Goal: Information Seeking & Learning: Obtain resource

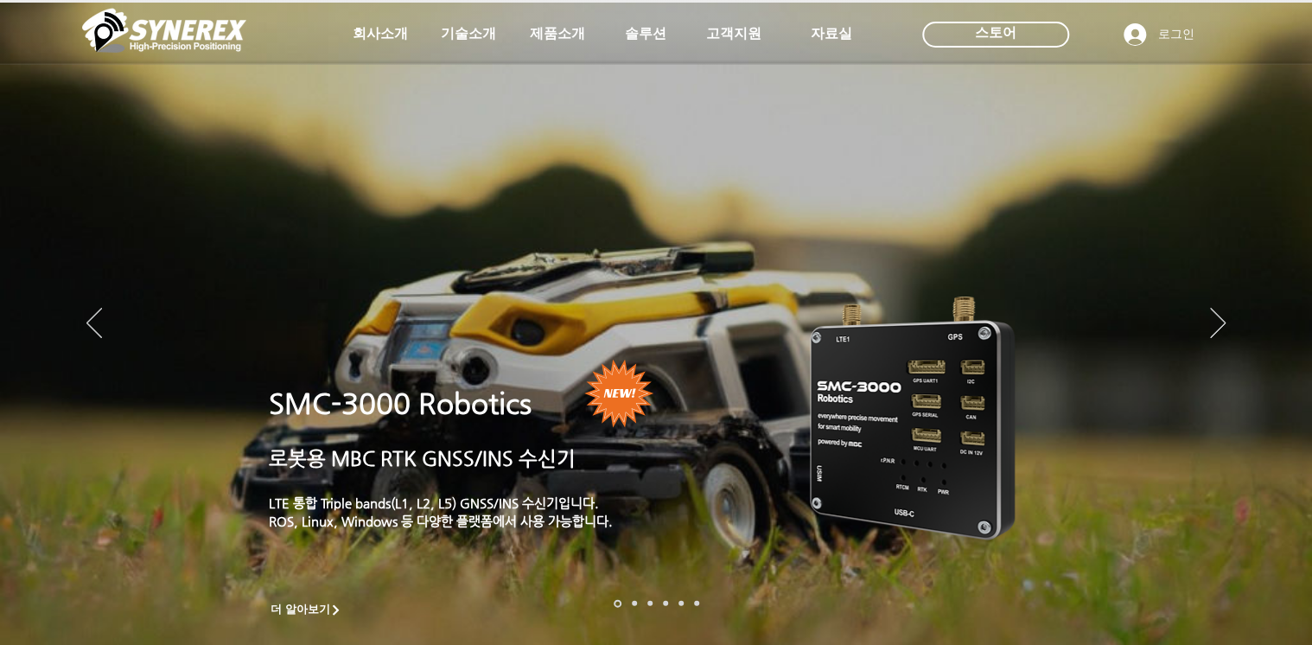
click at [526, 76] on icon "사이트로 돌아가기" at bounding box center [528, 75] width 16 height 16
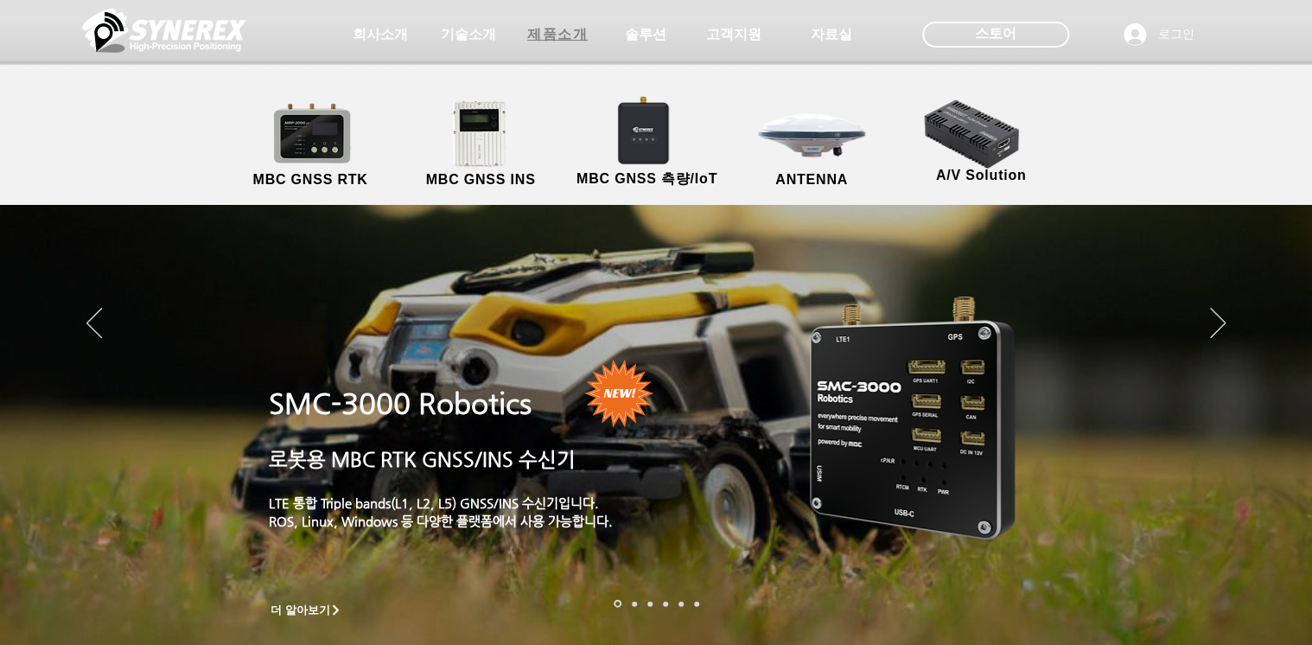
click at [552, 35] on span "제품소개" at bounding box center [557, 35] width 61 height 18
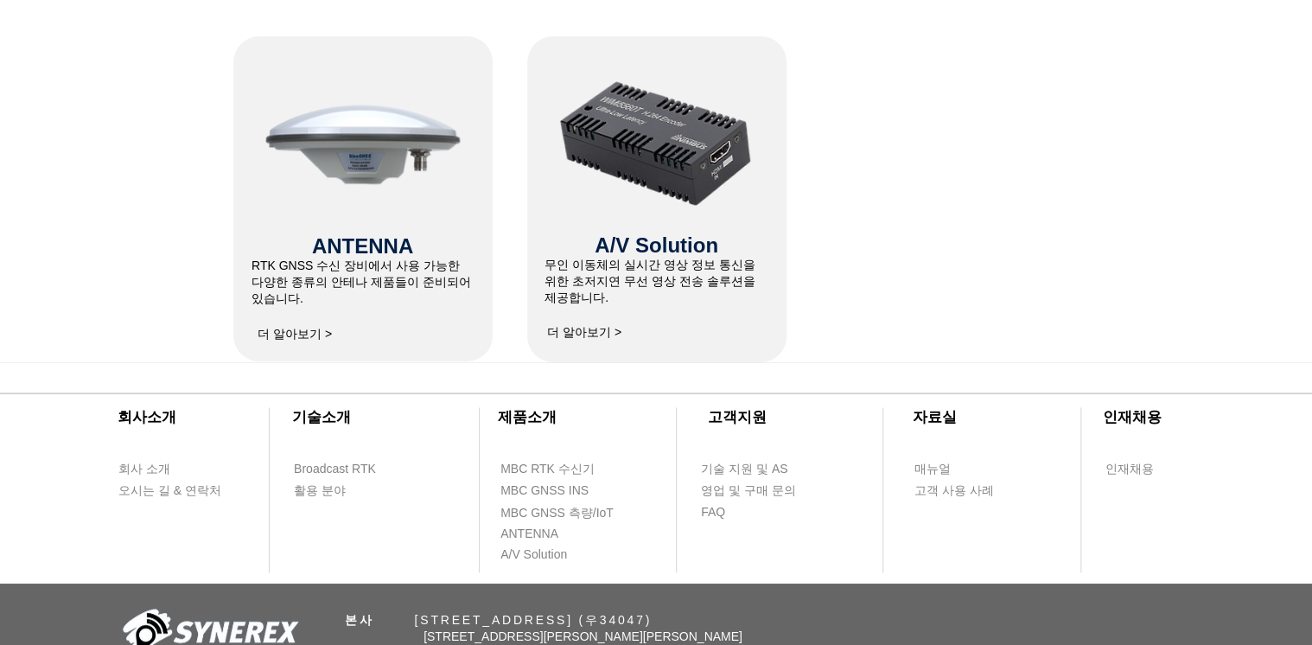
scroll to position [1245, 0]
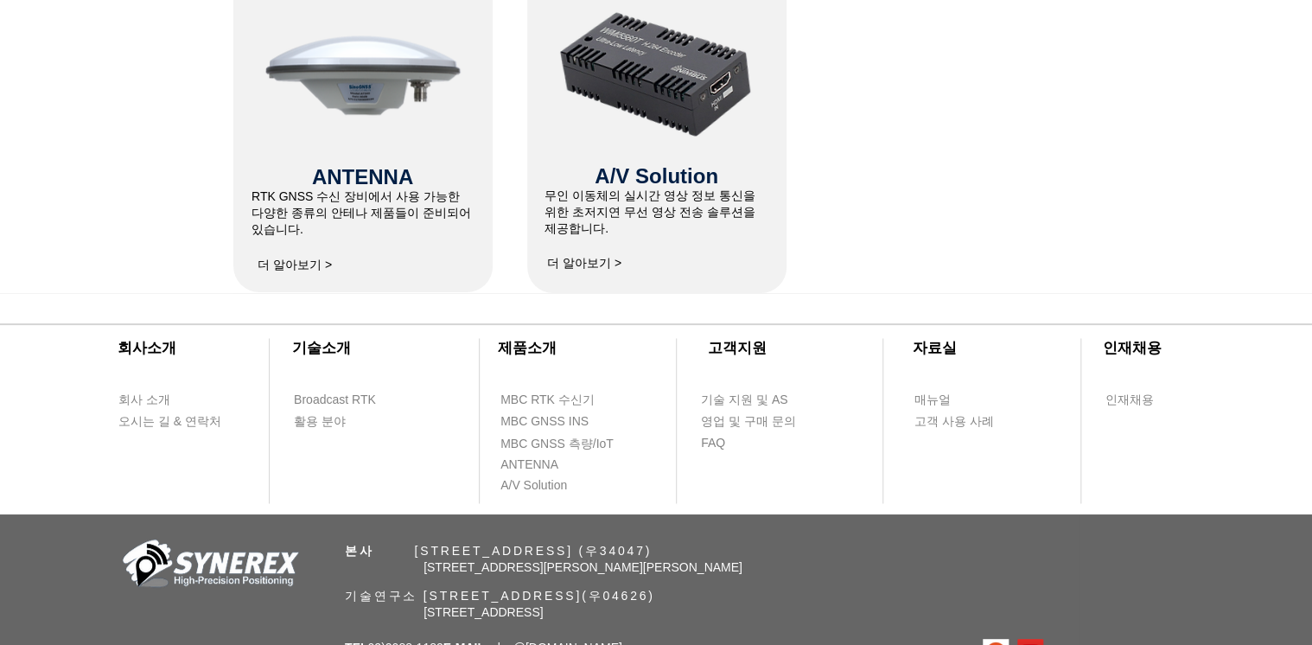
click at [315, 264] on span "더 알아보기 >" at bounding box center [295, 266] width 74 height 16
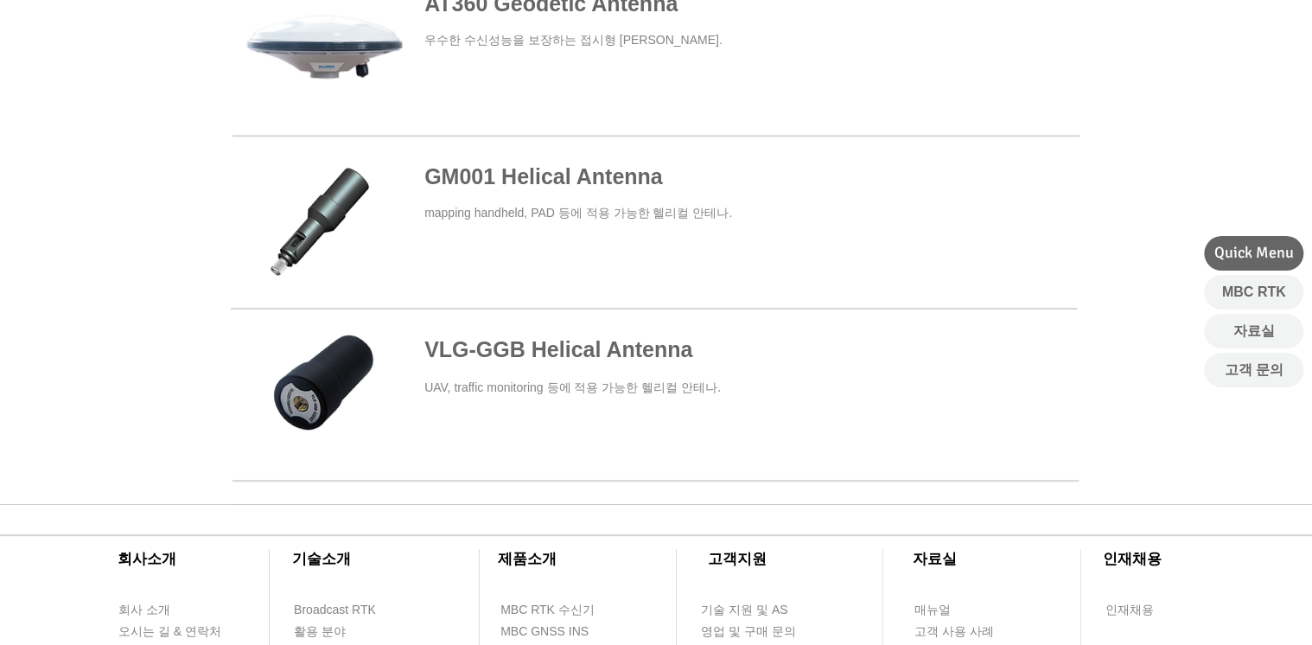
scroll to position [1075, 0]
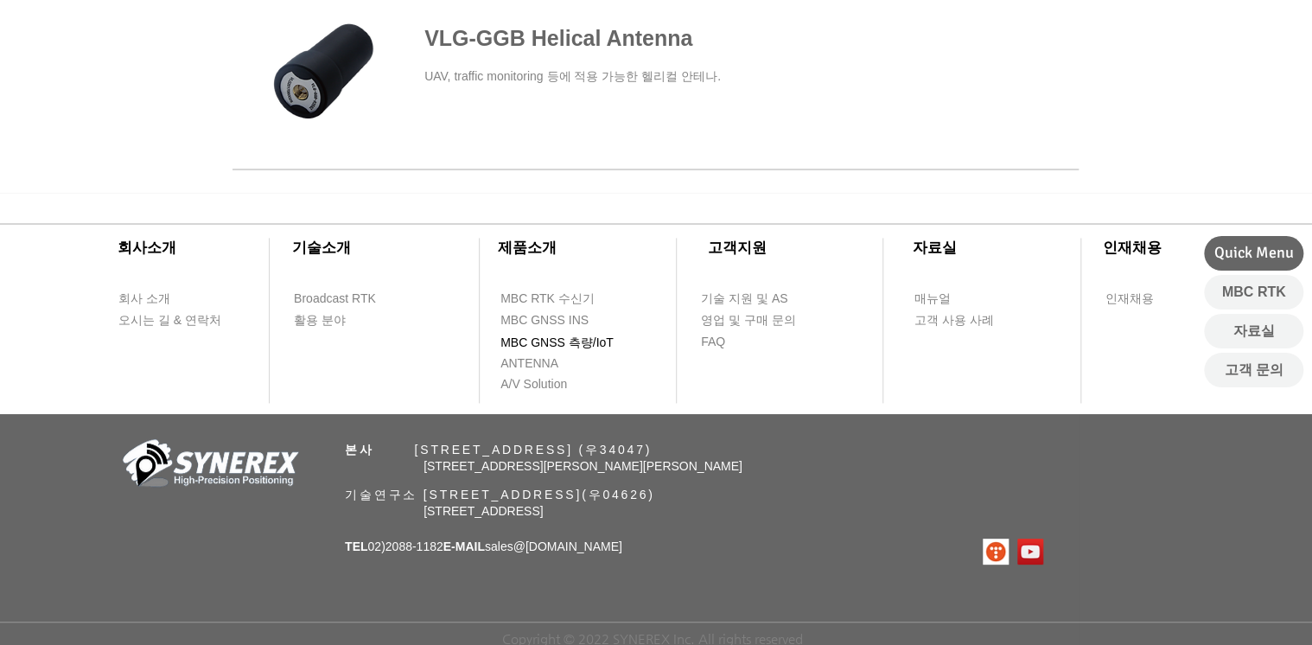
click at [539, 335] on span "MBC GNSS 측량/IoT" at bounding box center [557, 343] width 113 height 17
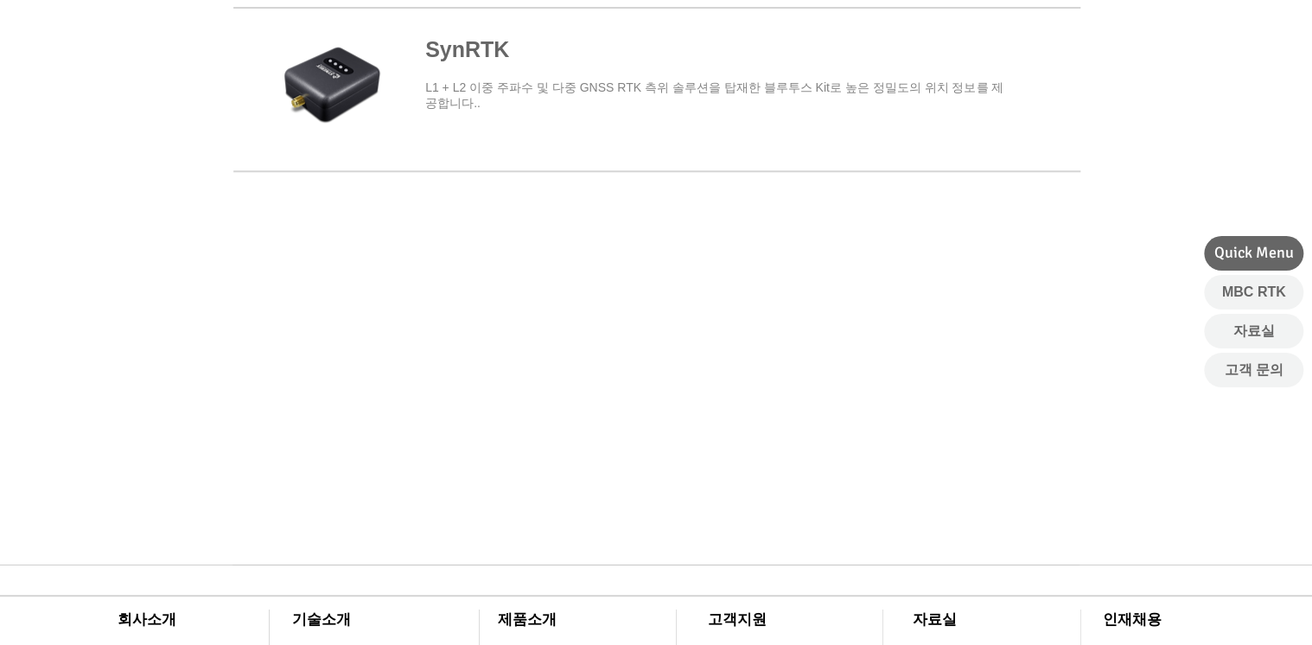
scroll to position [998, 0]
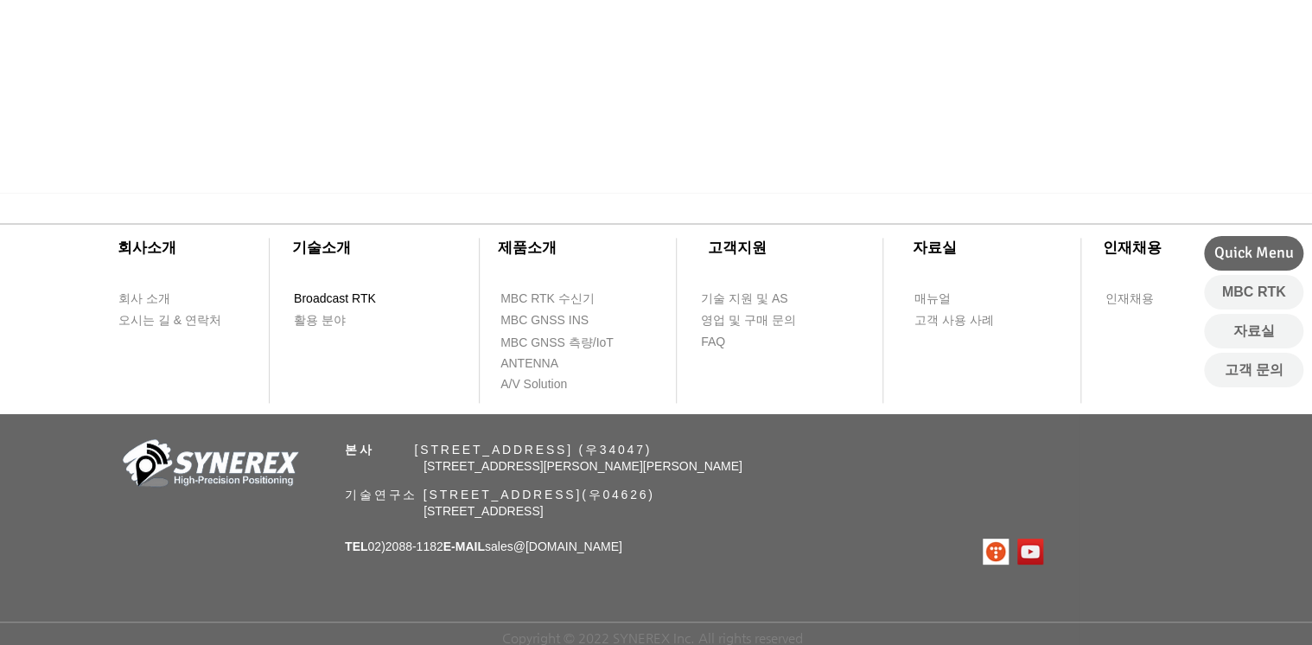
click at [322, 294] on span "Broadcast RTK" at bounding box center [335, 298] width 82 height 17
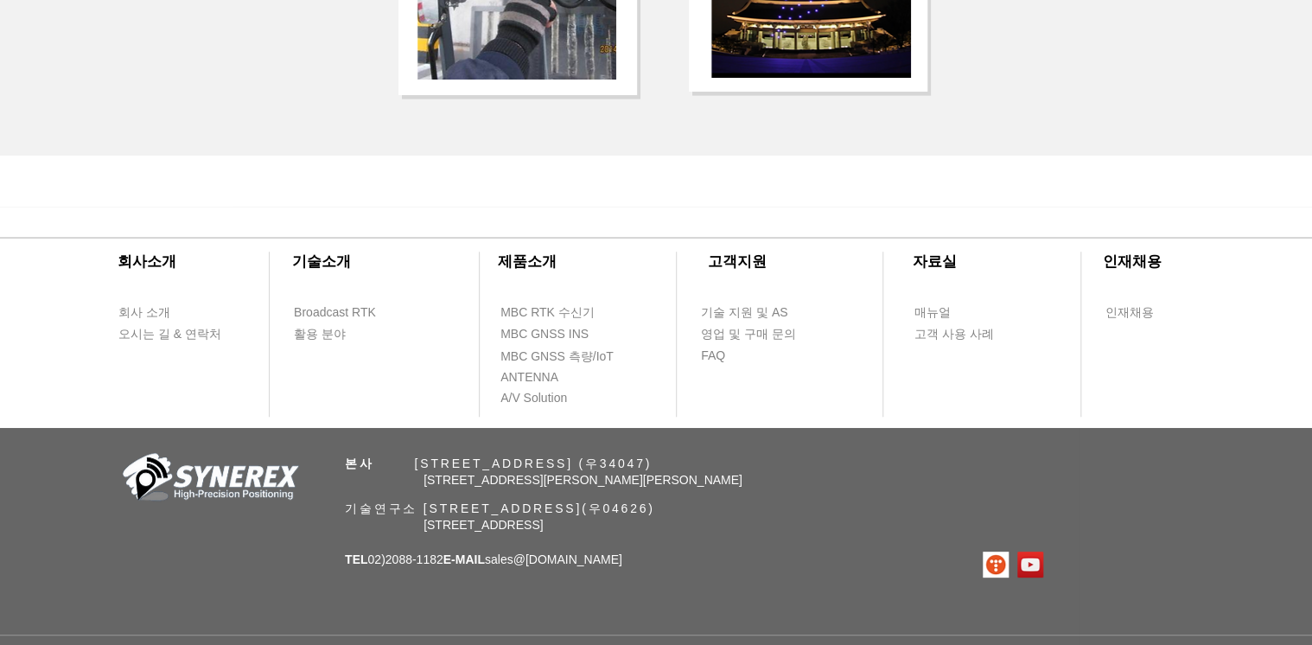
scroll to position [3835, 0]
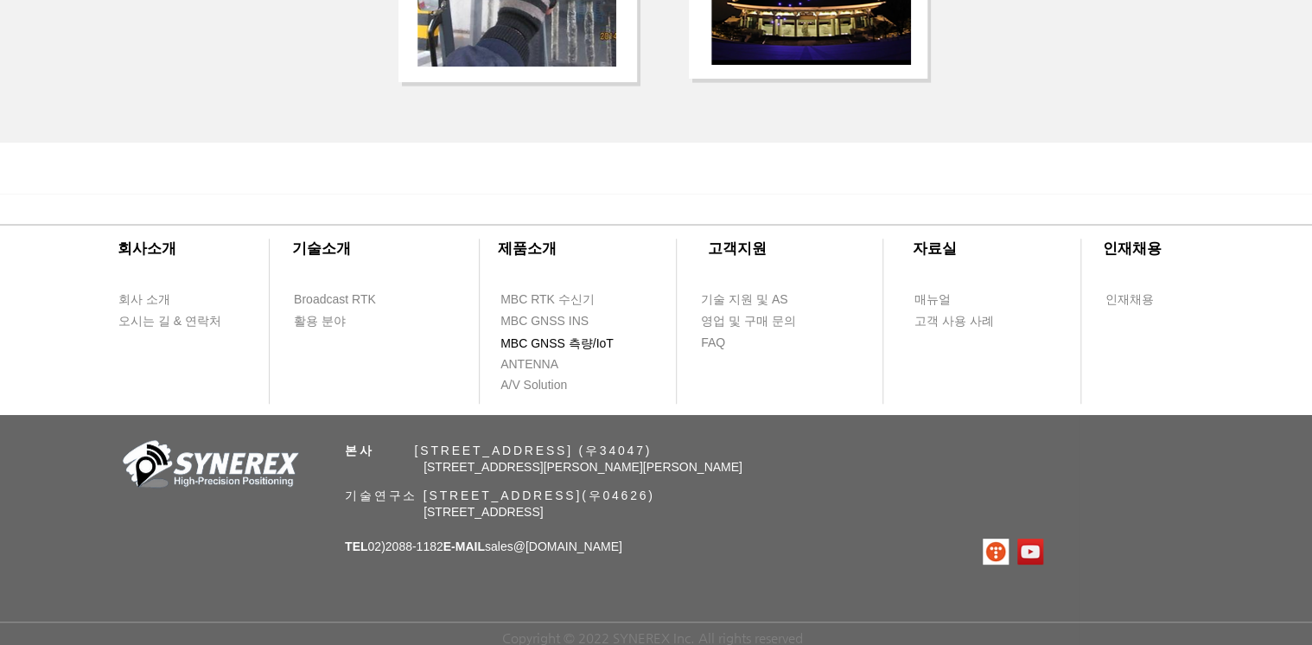
click at [560, 342] on span "MBC GNSS 측량/IoT" at bounding box center [557, 343] width 113 height 17
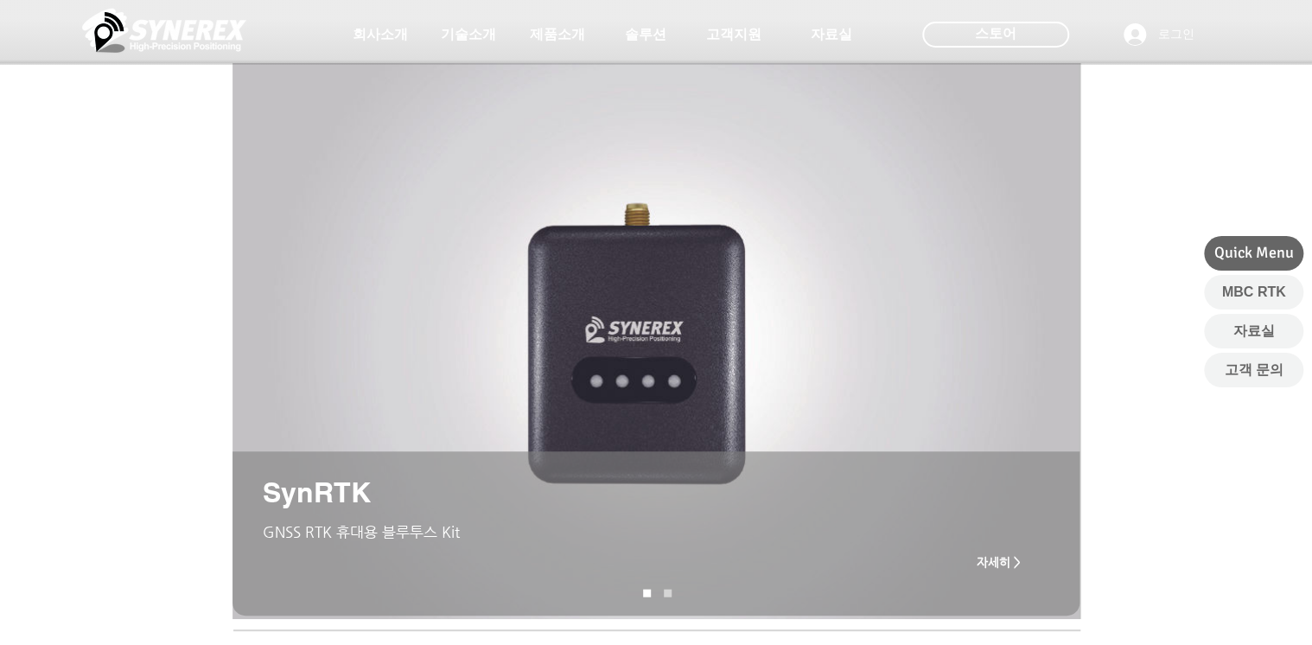
click at [1009, 574] on span "자세히 >" at bounding box center [998, 562] width 69 height 35
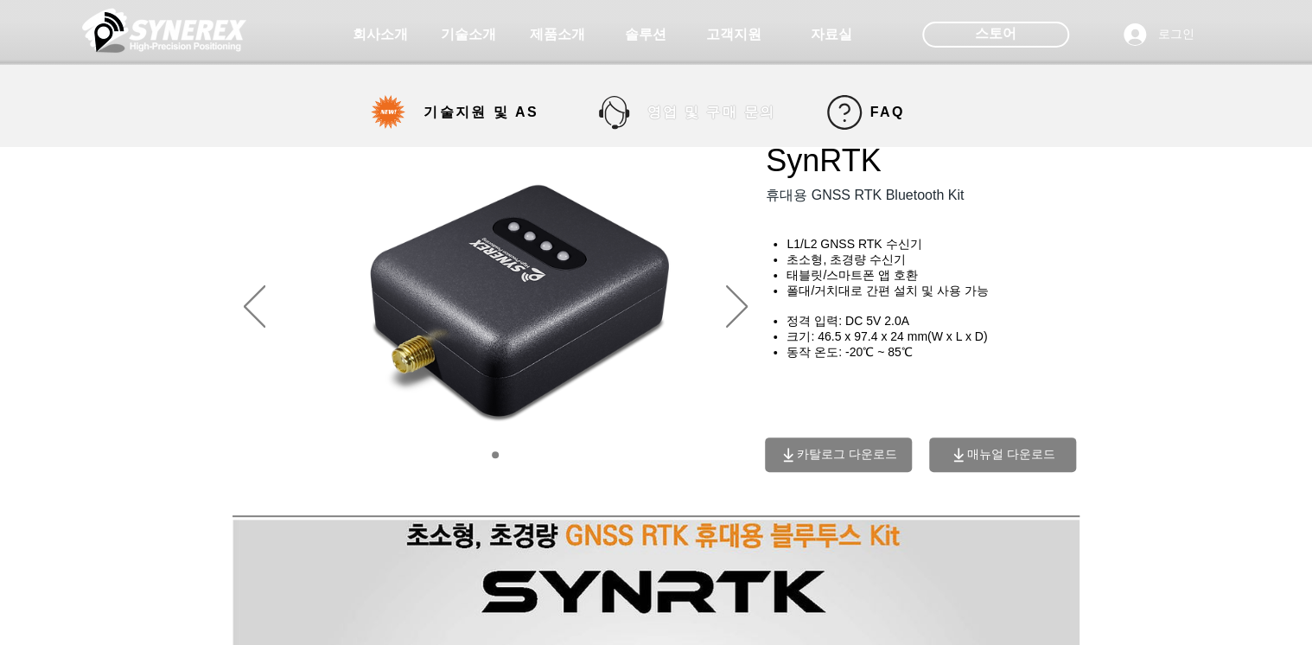
click at [719, 112] on span "영업 및 구매 문의" at bounding box center [711, 113] width 129 height 18
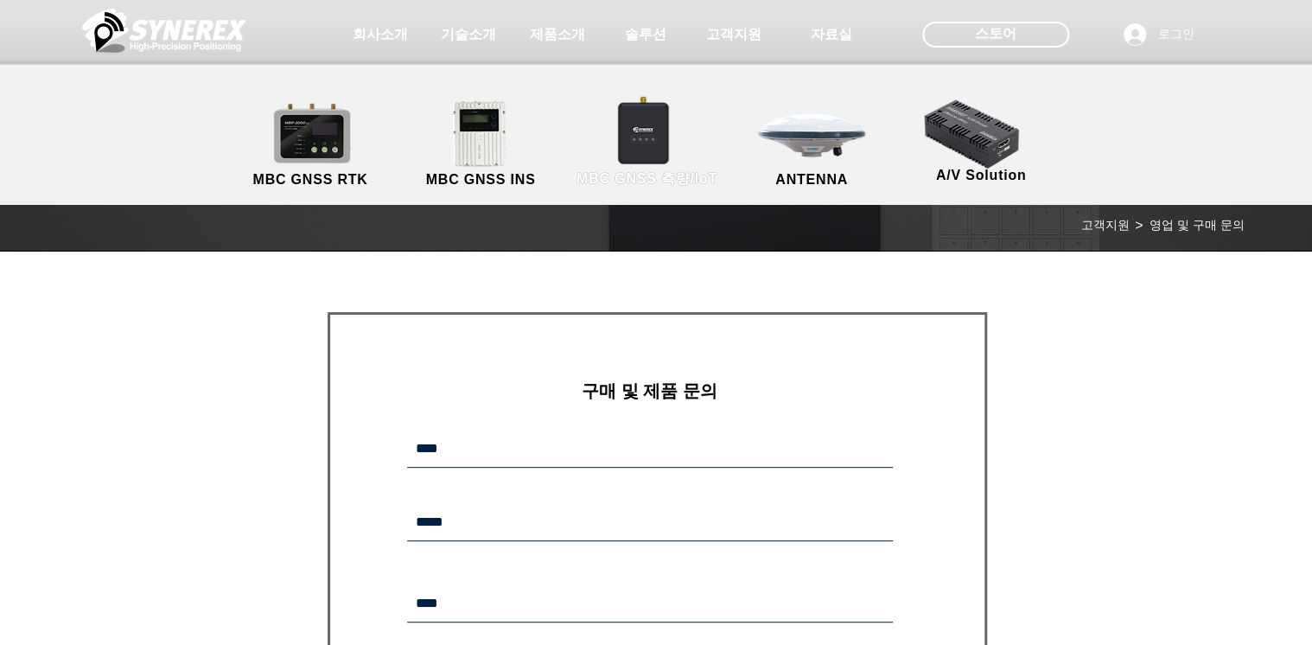
click at [645, 135] on link "MBC GNSS 측량/IoT" at bounding box center [647, 144] width 169 height 91
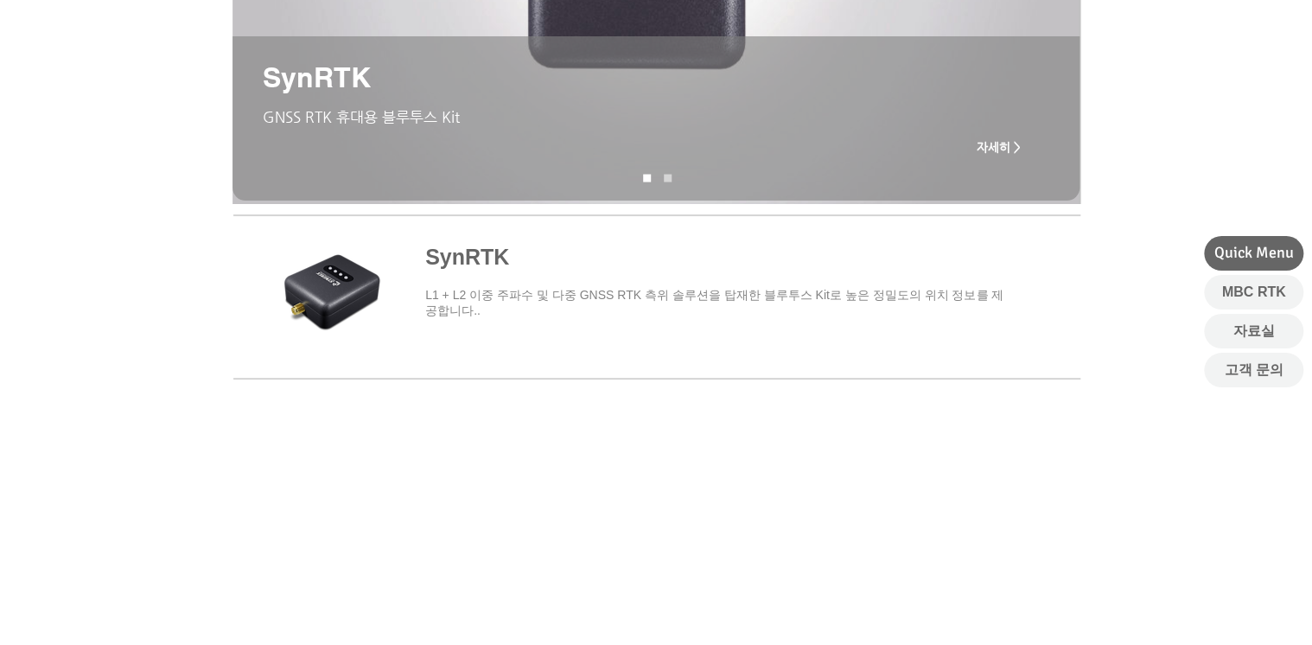
scroll to position [277, 0]
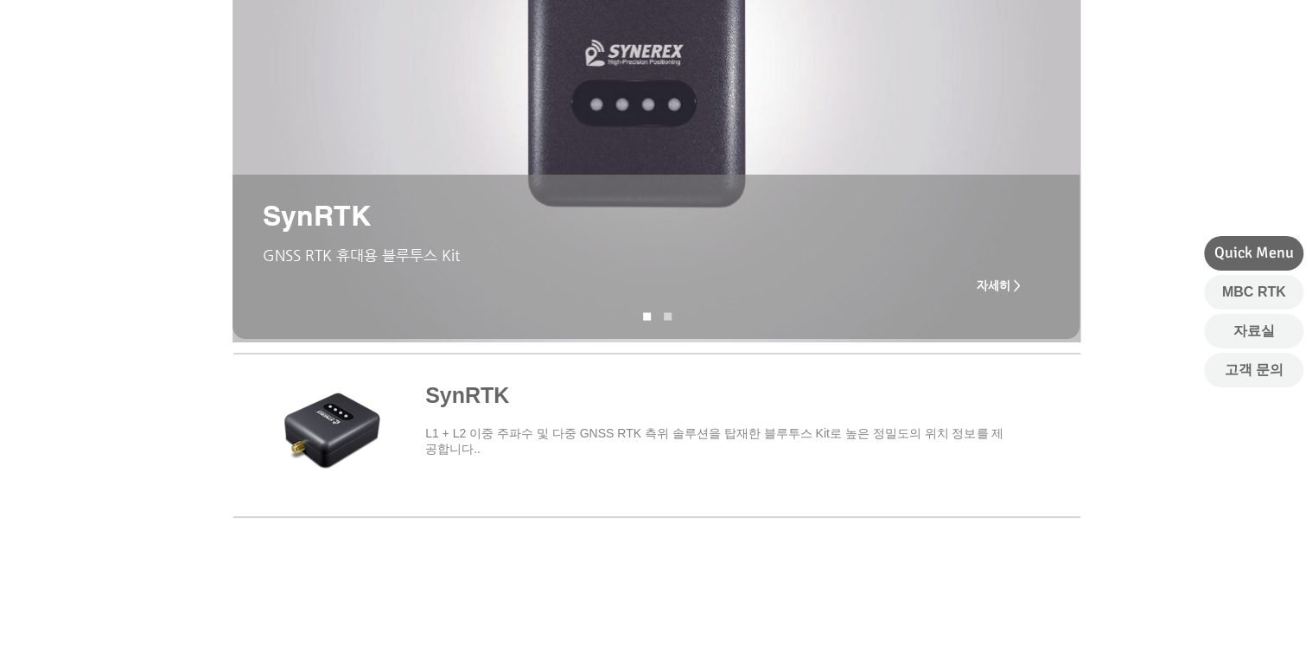
click at [614, 133] on img "슬라이드쇼" at bounding box center [657, 64] width 849 height 556
click at [656, 317] on nav "슬라이드" at bounding box center [656, 317] width 41 height 8
click at [671, 317] on link "SynRNK" at bounding box center [668, 317] width 8 height 8
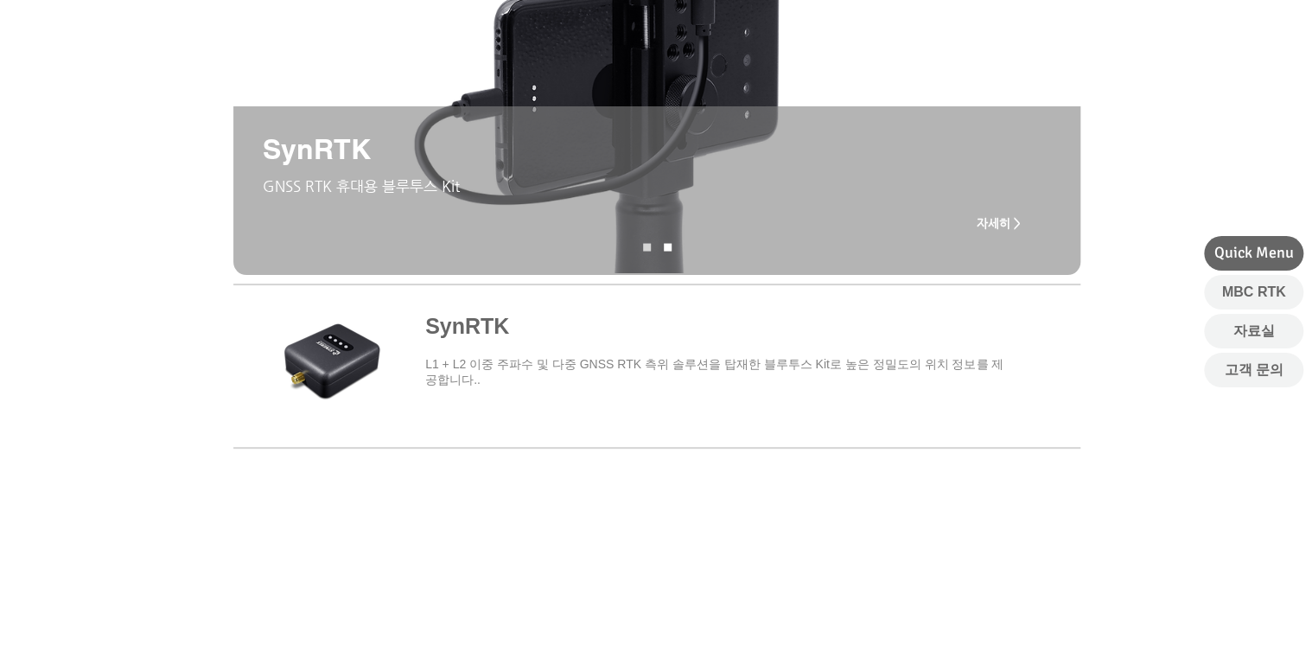
scroll to position [415, 0]
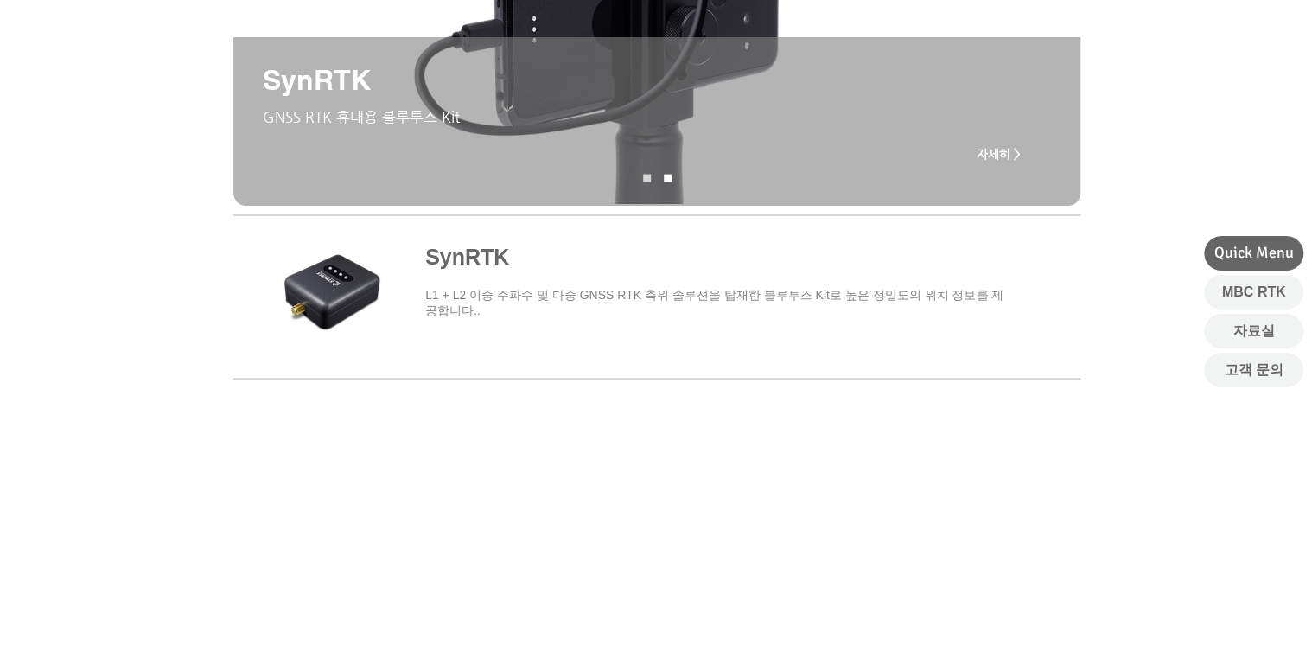
click at [960, 305] on span "main content" at bounding box center [656, 294] width 847 height 161
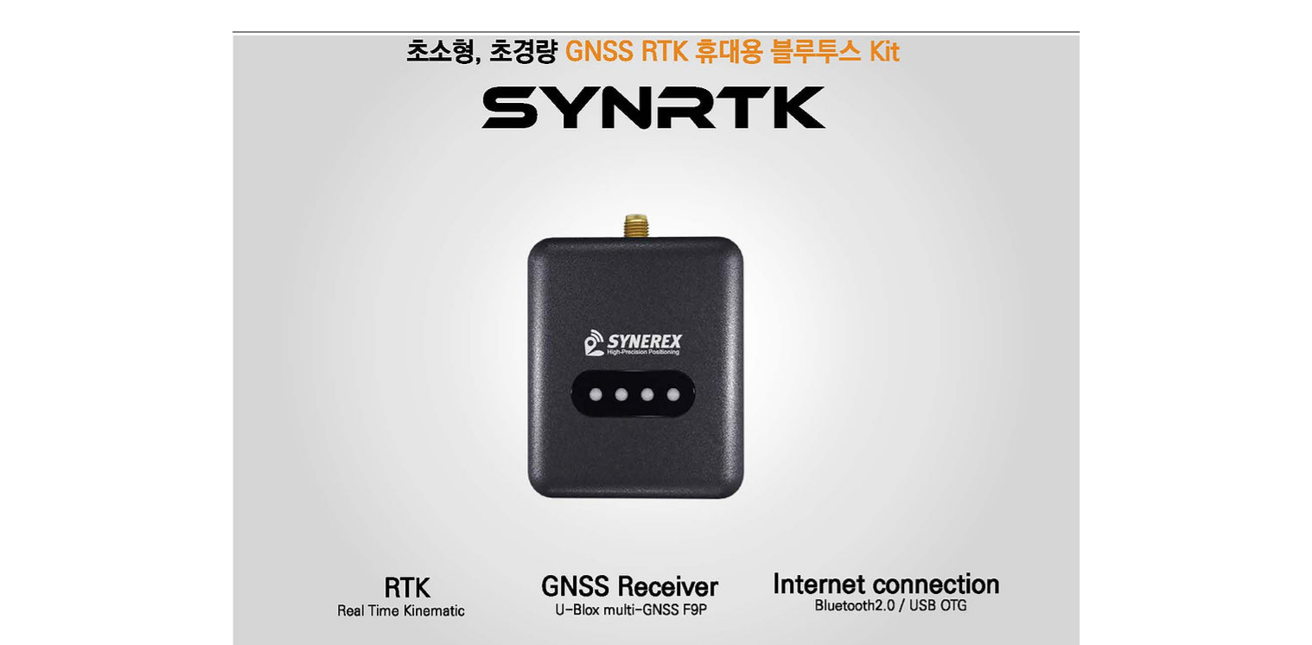
scroll to position [138, 0]
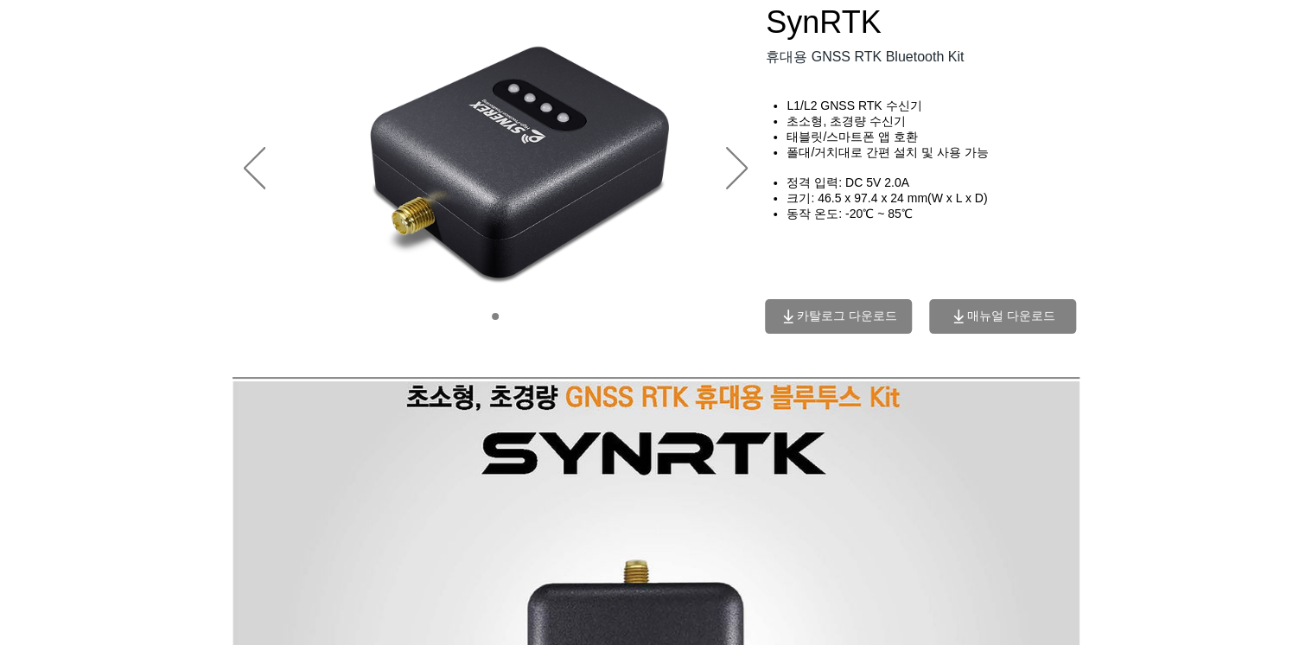
click at [902, 308] on span "카탈로그 다운로드" at bounding box center [838, 316] width 147 height 35
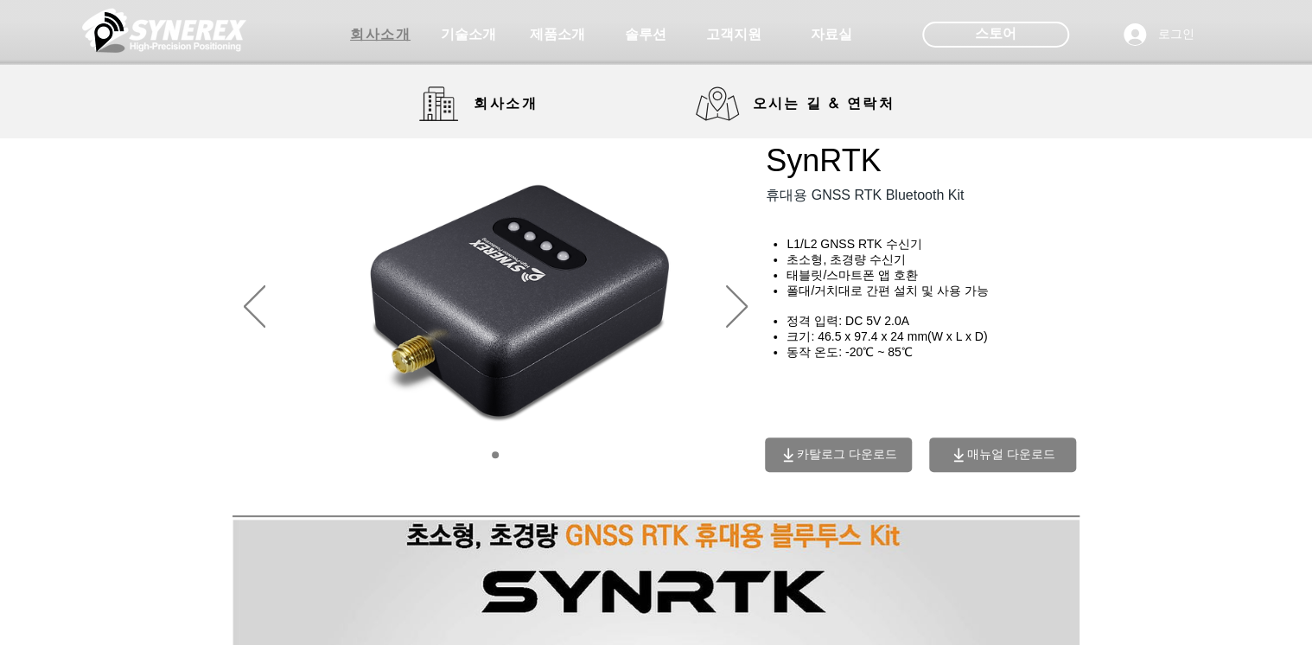
click at [380, 37] on span "회사소개" at bounding box center [380, 35] width 61 height 18
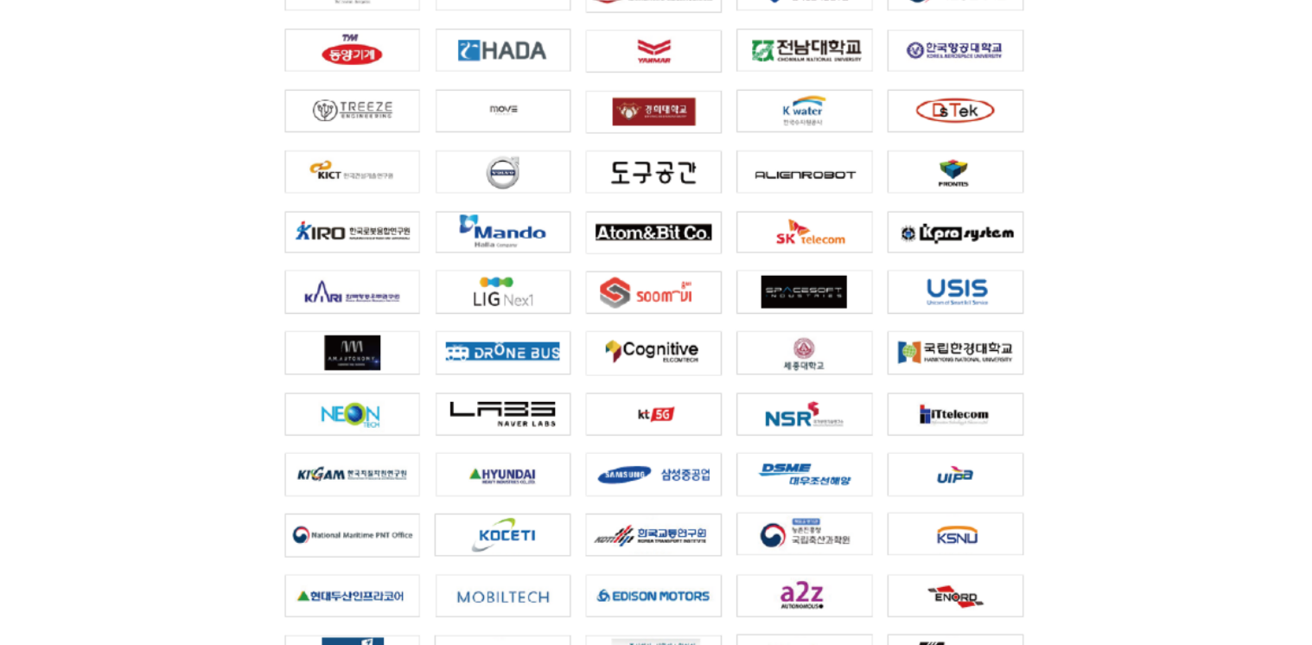
scroll to position [3873, 0]
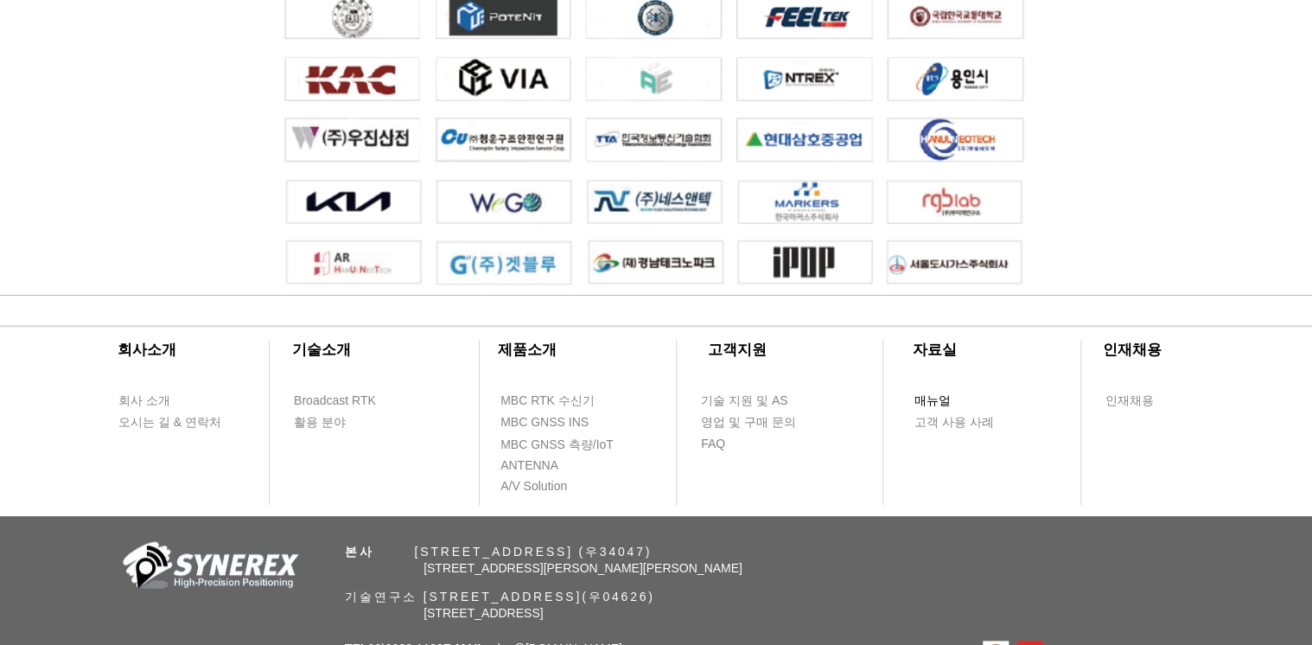
click at [936, 409] on span "매뉴얼" at bounding box center [933, 400] width 36 height 17
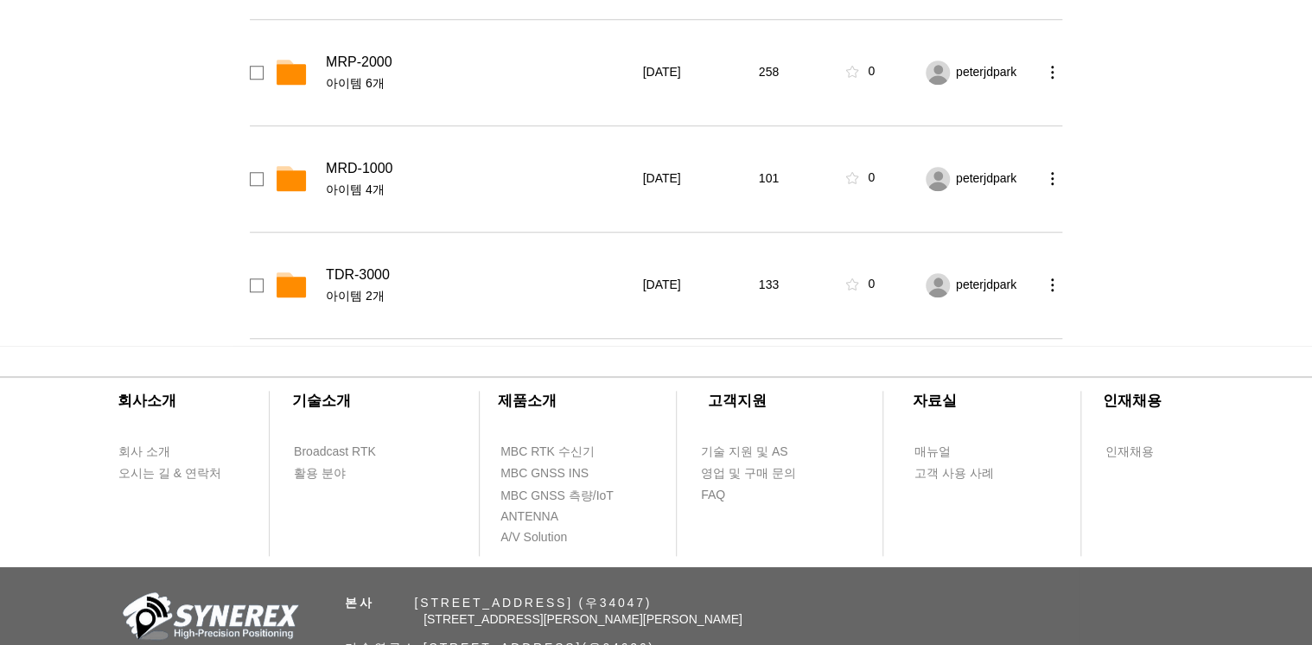
scroll to position [830, 0]
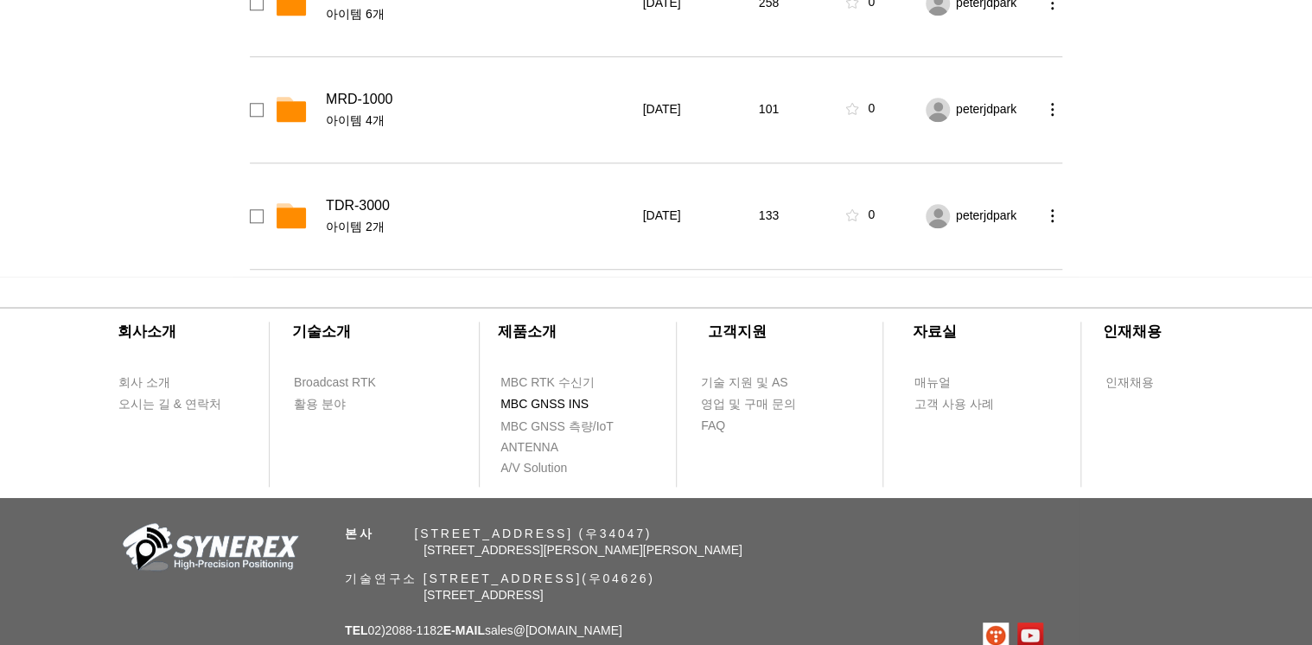
click at [521, 398] on span "MBC GNSS INS" at bounding box center [545, 404] width 88 height 17
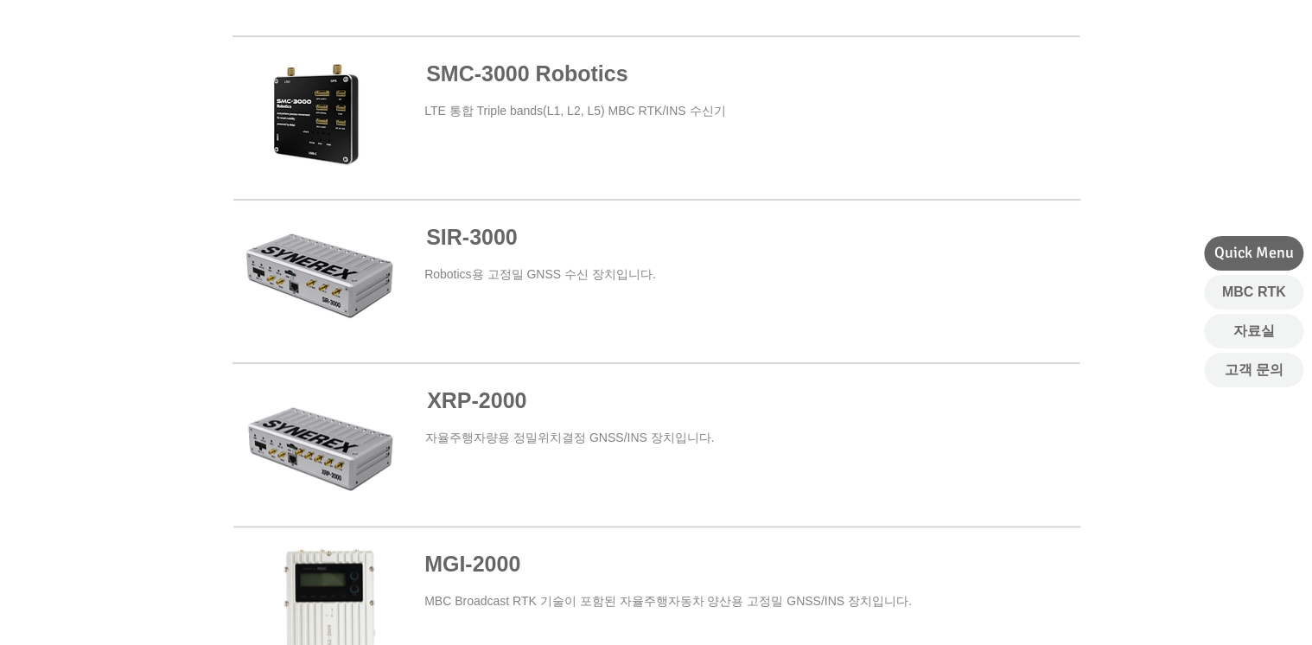
scroll to position [1314, 0]
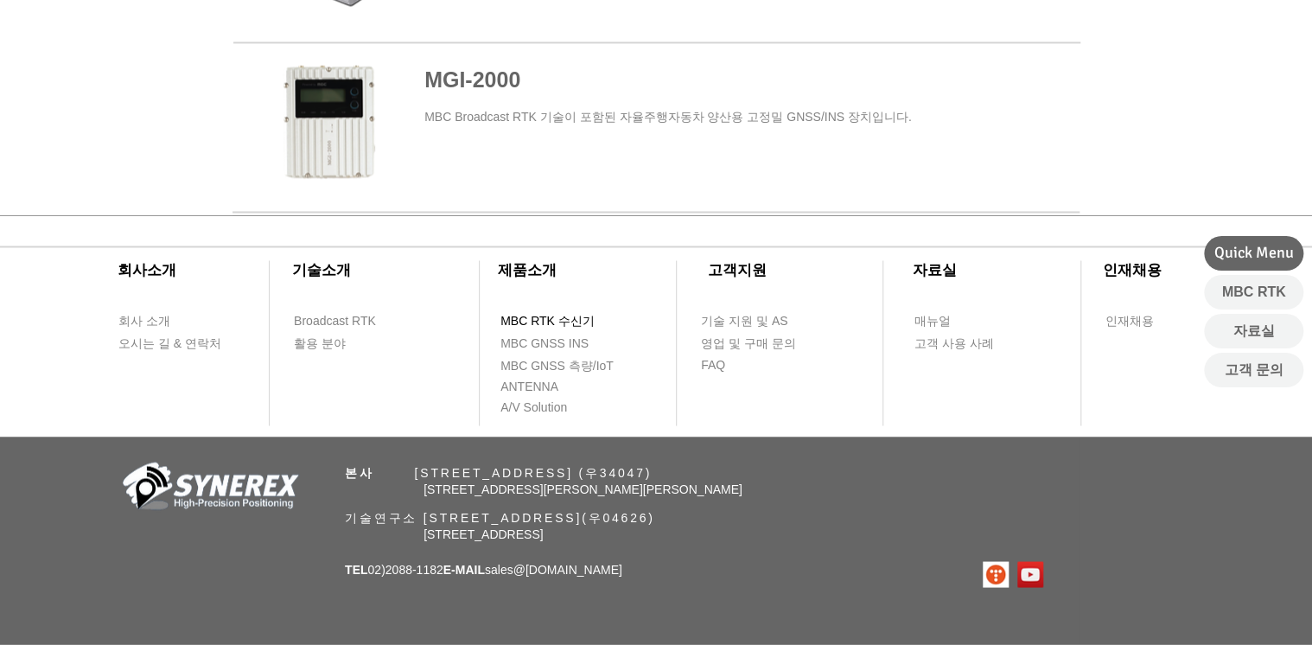
click at [547, 317] on span "MBC RTK 수신기" at bounding box center [548, 321] width 94 height 17
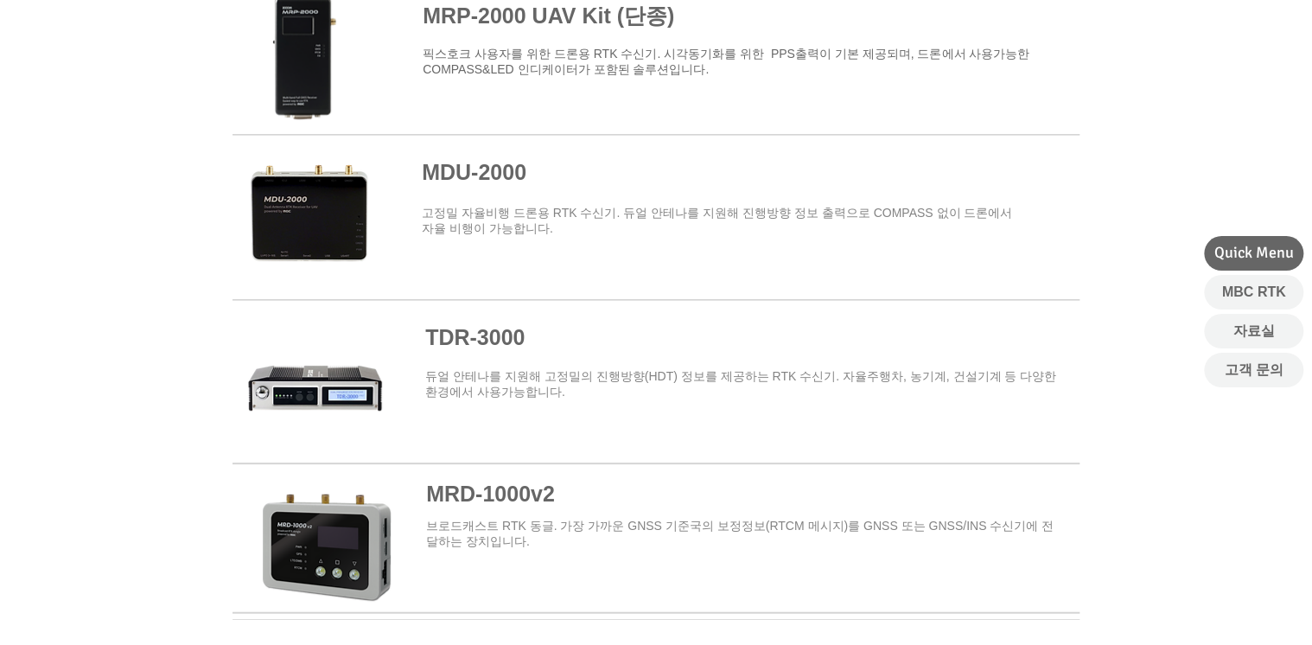
scroll to position [2299, 0]
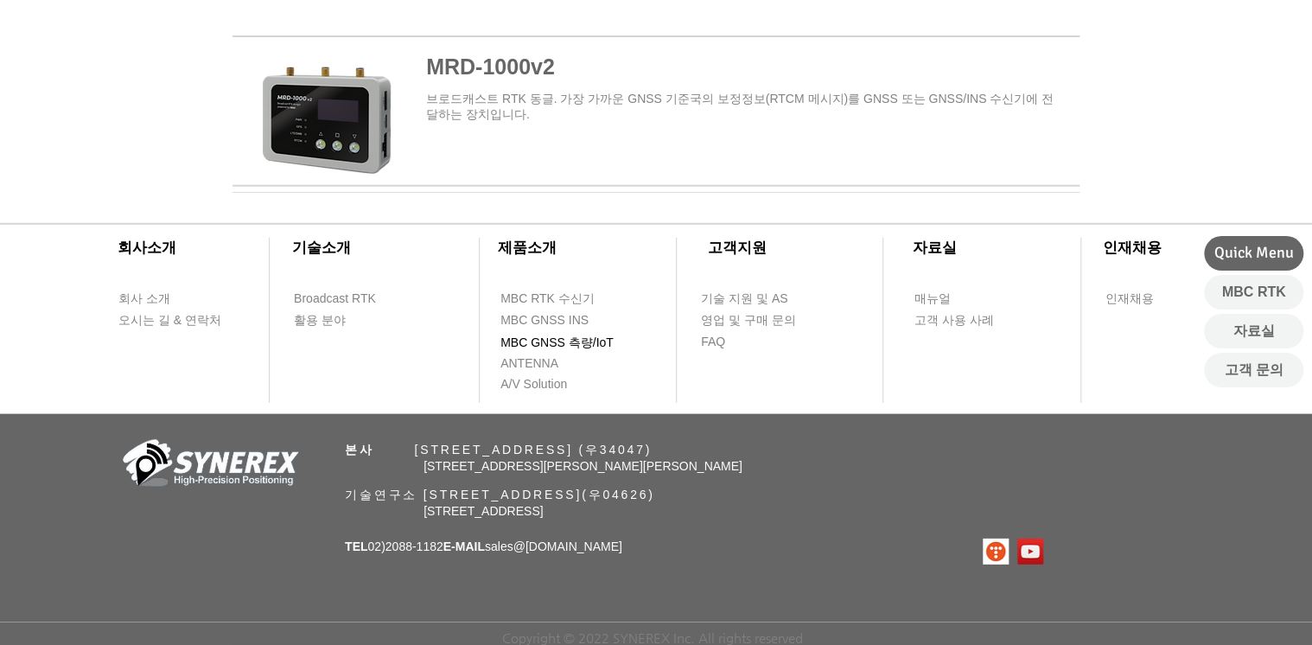
click at [596, 335] on span "MBC GNSS 측량/IoT" at bounding box center [557, 343] width 113 height 17
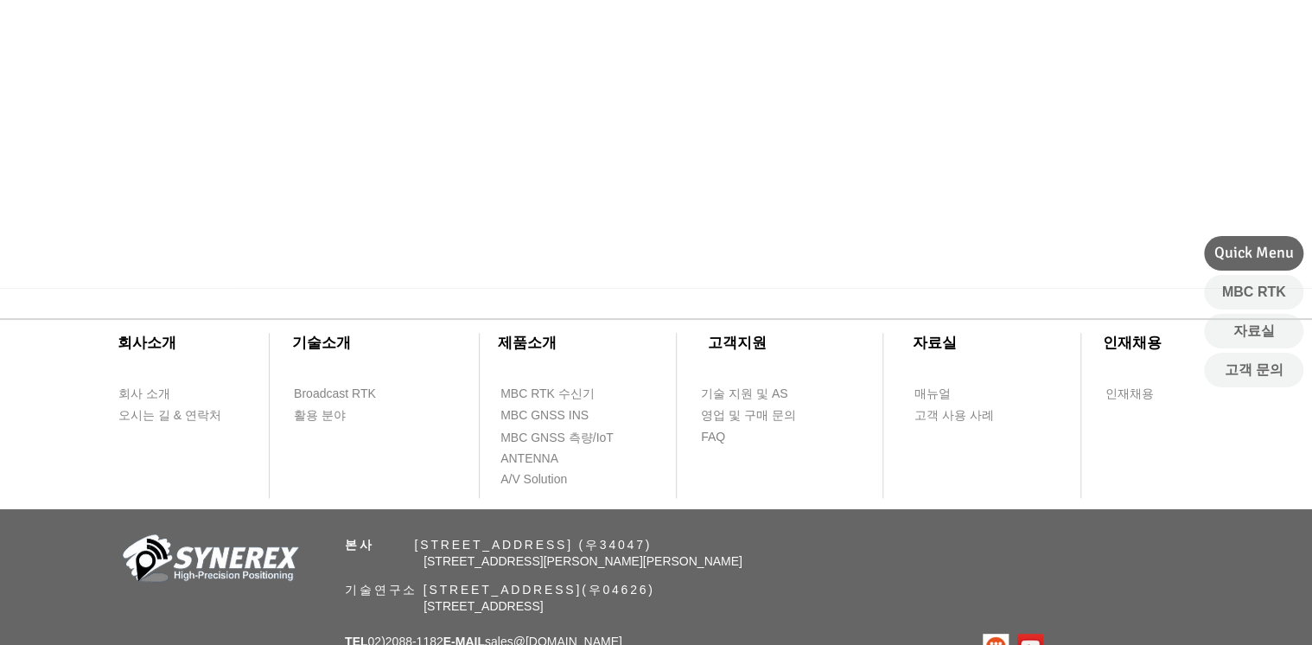
scroll to position [998, 0]
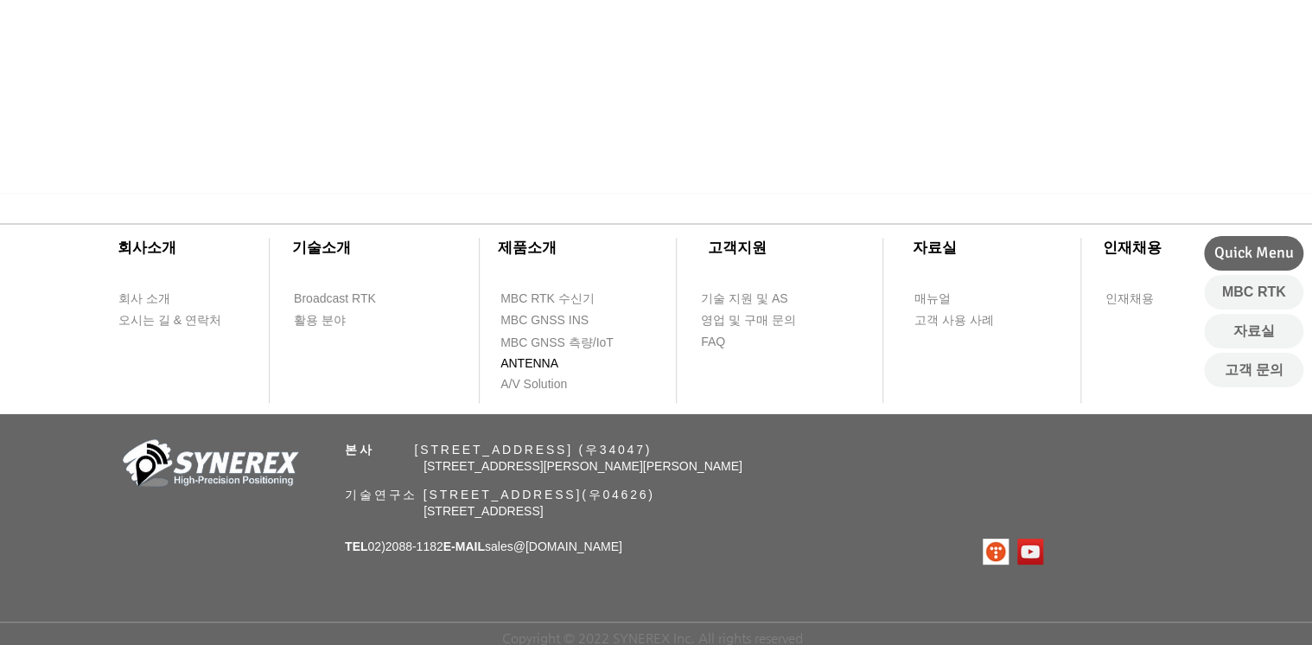
click at [512, 360] on span "ANTENNA" at bounding box center [530, 363] width 58 height 17
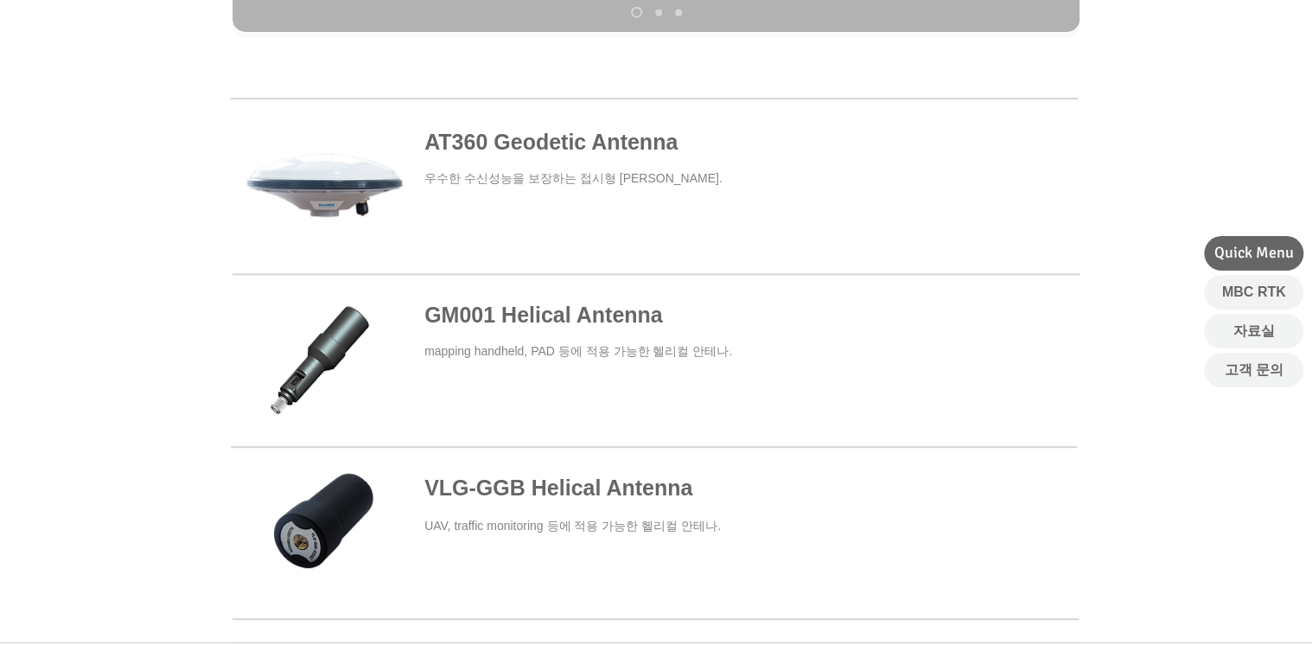
scroll to position [1075, 0]
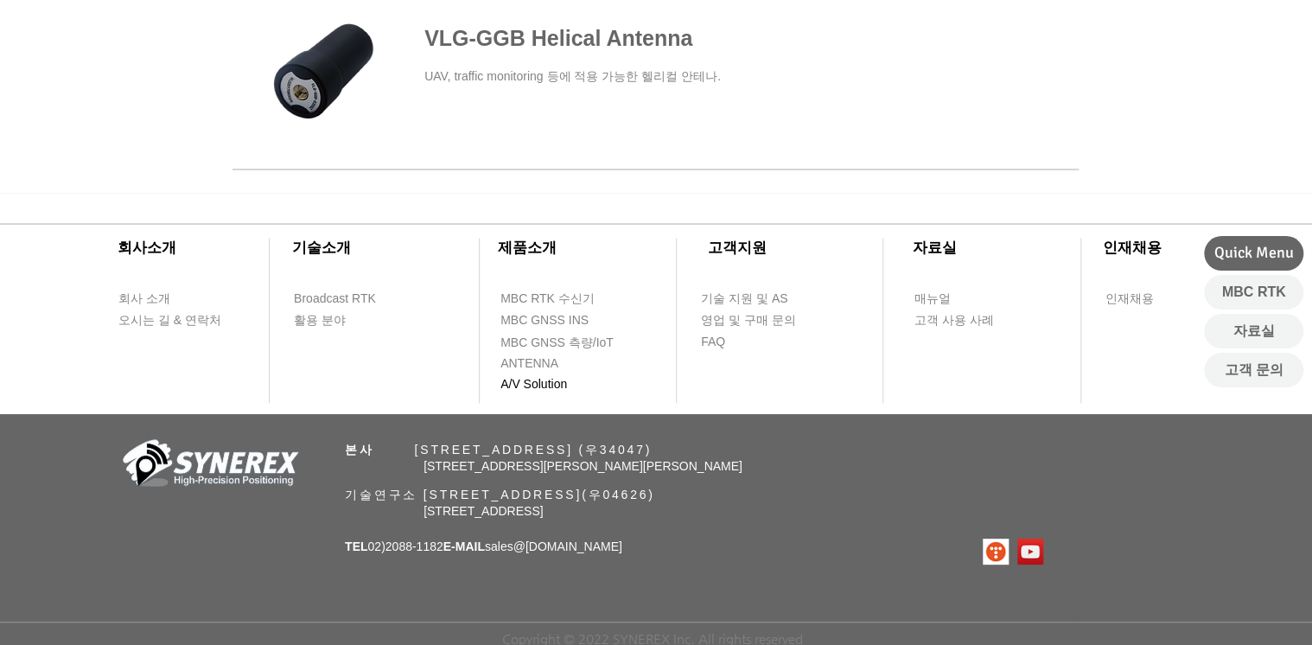
click at [544, 384] on span "A/V Solution" at bounding box center [534, 384] width 67 height 17
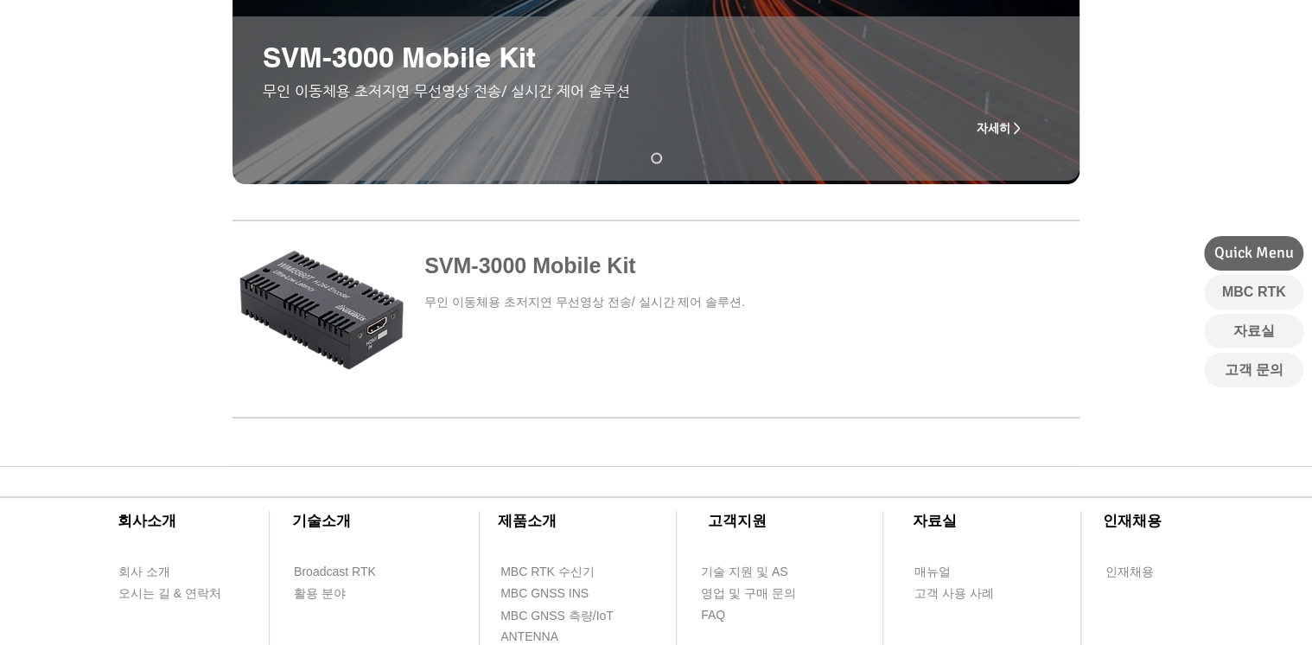
scroll to position [688, 0]
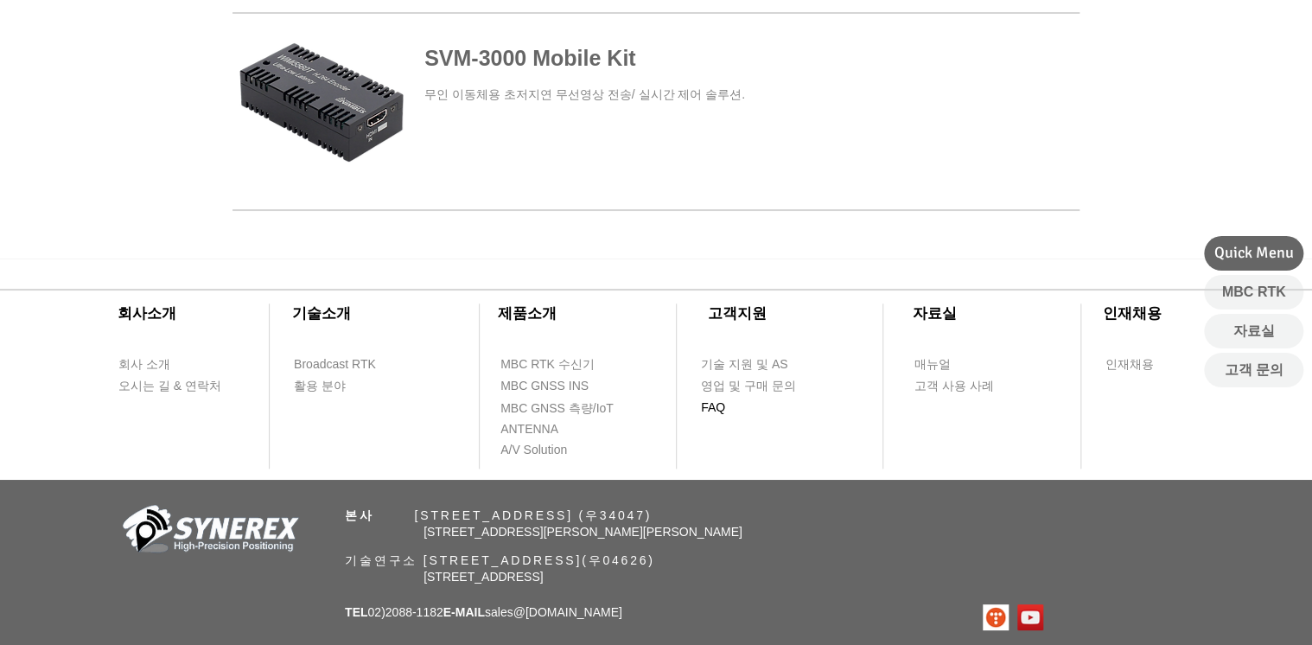
click at [728, 401] on span "FAQ" at bounding box center [750, 408] width 98 height 20
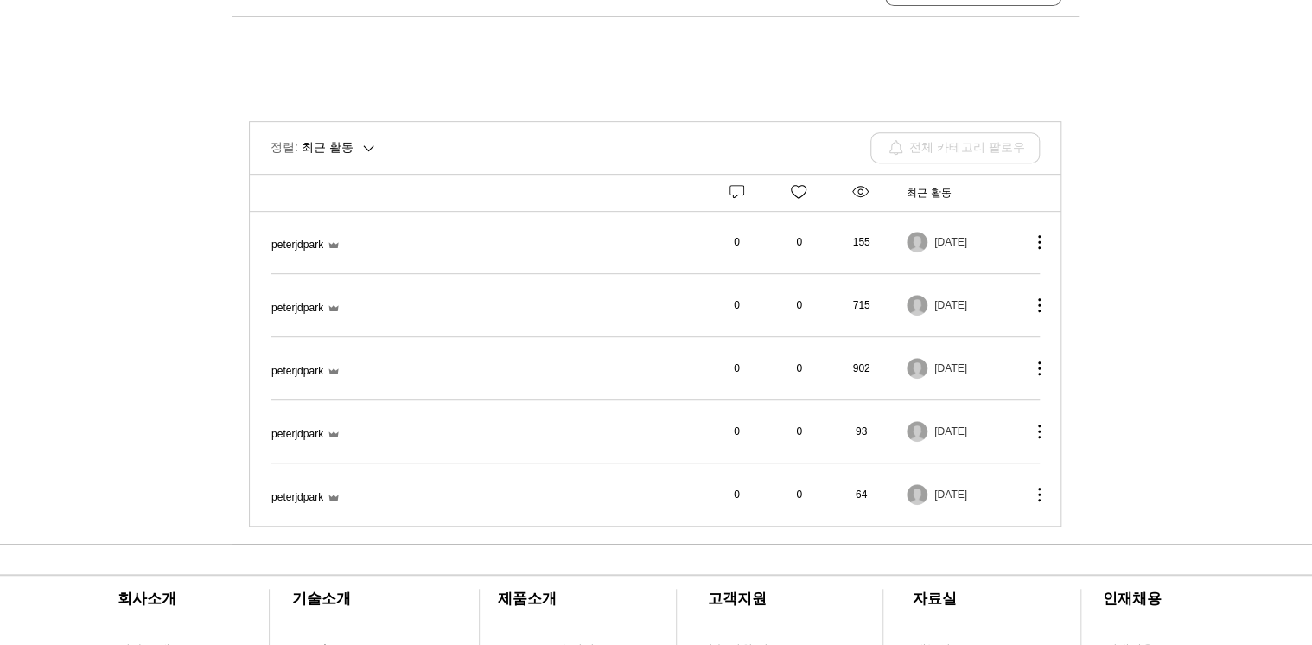
scroll to position [415, 0]
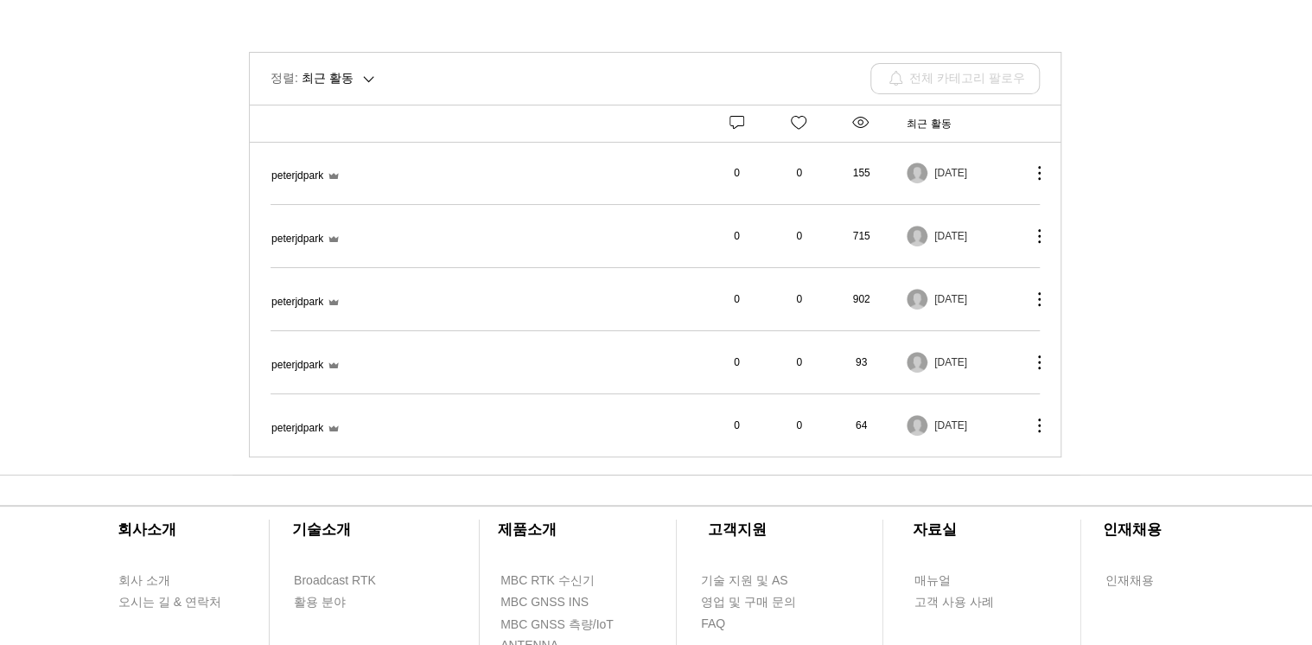
click at [167, 354] on div "main content" at bounding box center [656, 162] width 1312 height 625
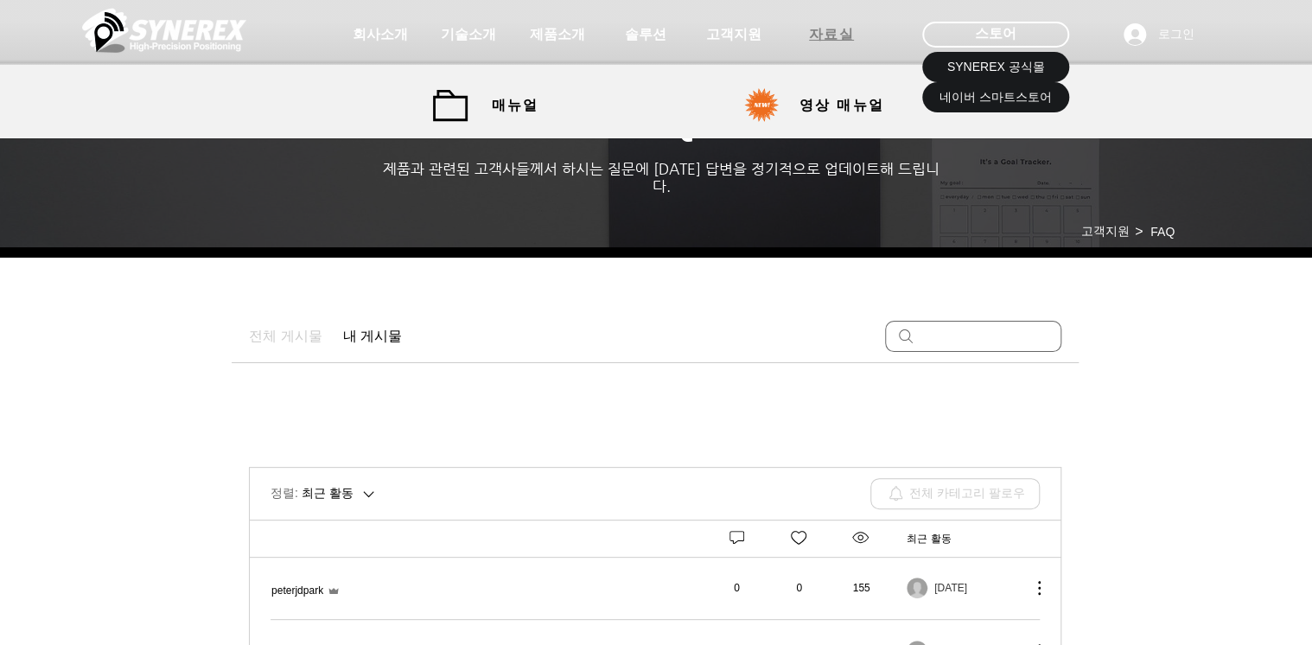
click at [823, 31] on span "자료실" at bounding box center [832, 35] width 46 height 18
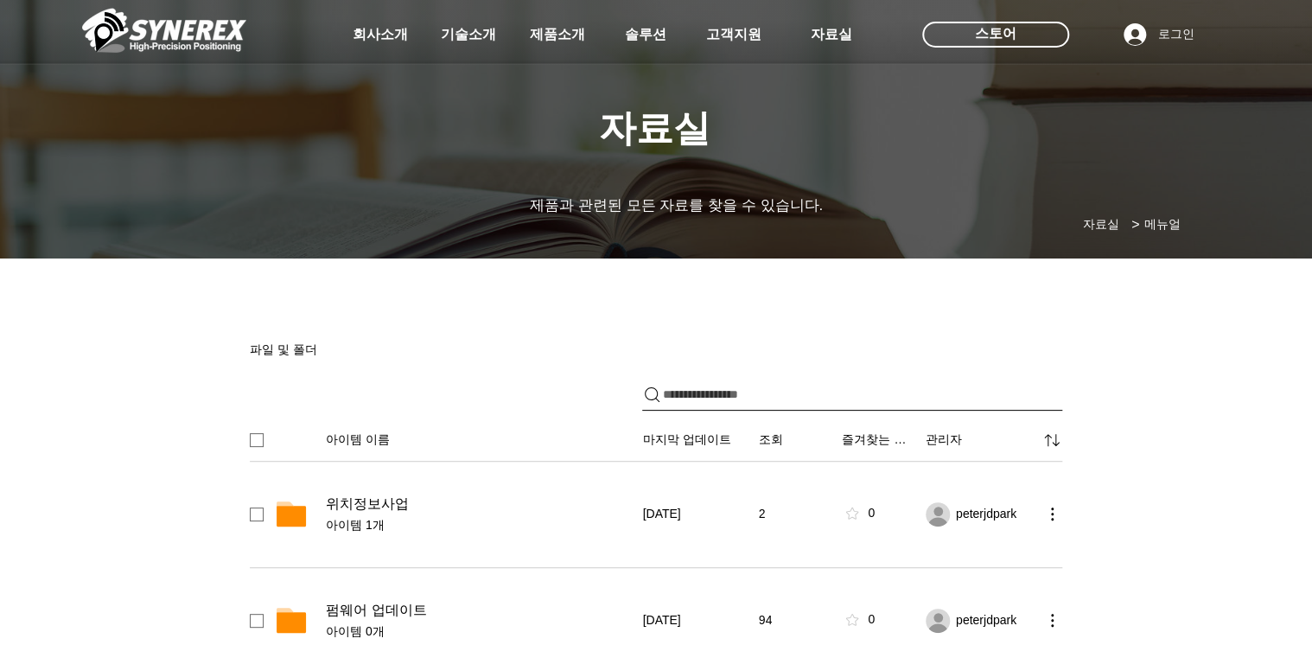
click at [734, 384] on input "파일 공유" at bounding box center [862, 394] width 399 height 31
paste input "*******"
type input "*******"
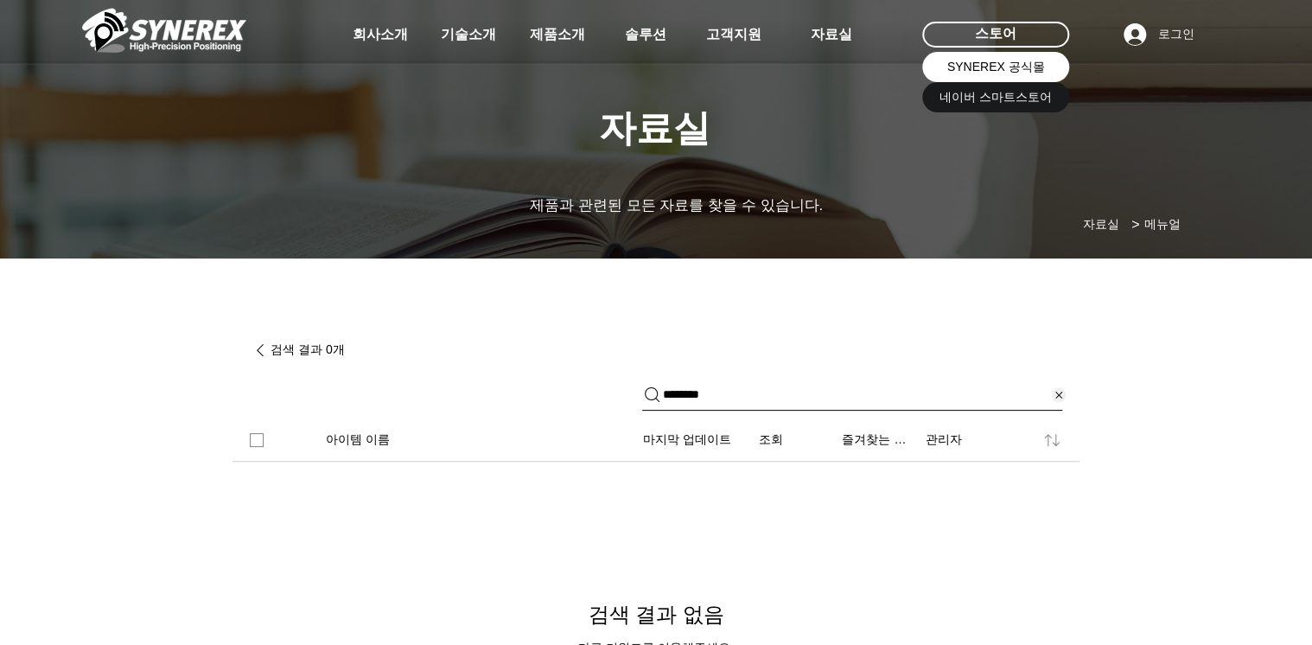
click at [1008, 69] on span "SYNEREX 공식몰" at bounding box center [996, 67] width 98 height 17
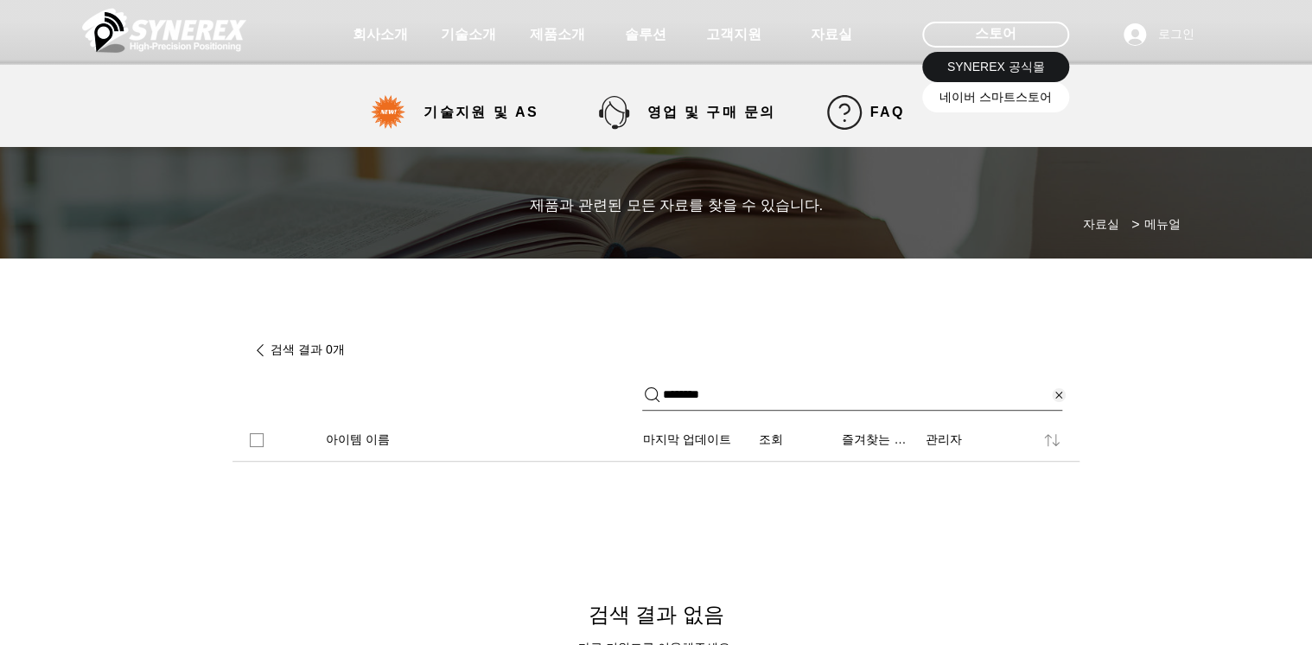
click at [996, 96] on span "네이버 스마트스토어" at bounding box center [996, 97] width 112 height 17
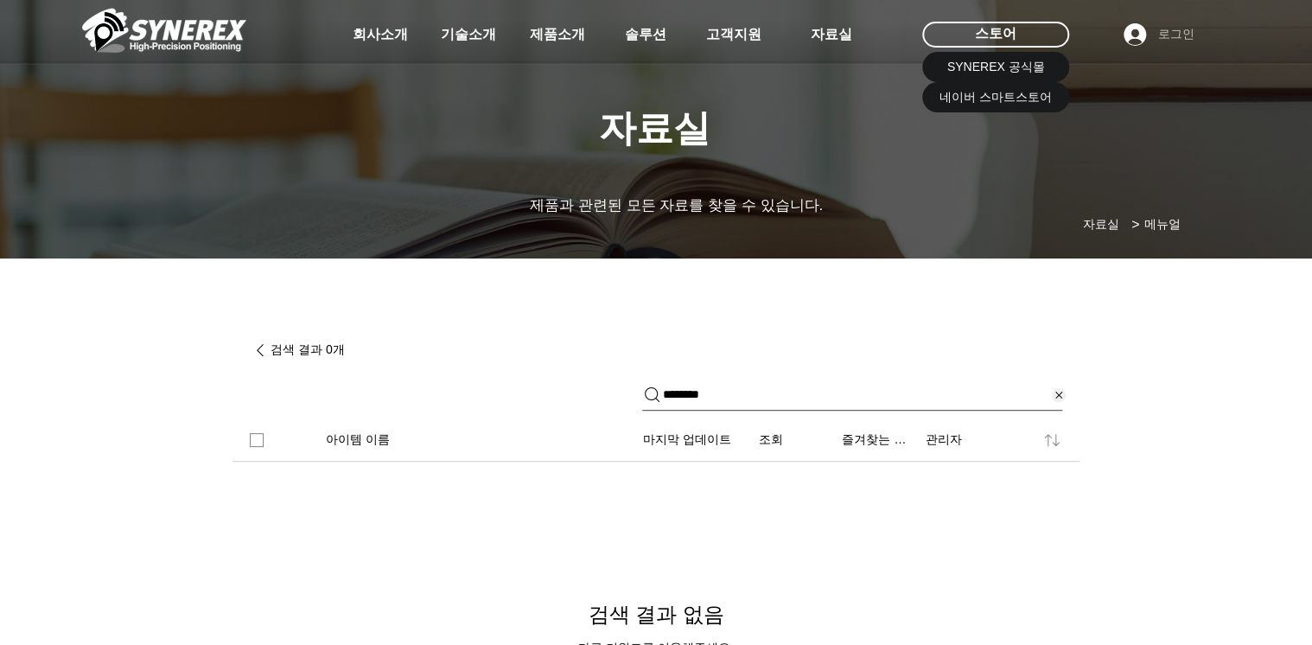
click at [1173, 31] on span "로그인" at bounding box center [1176, 34] width 48 height 17
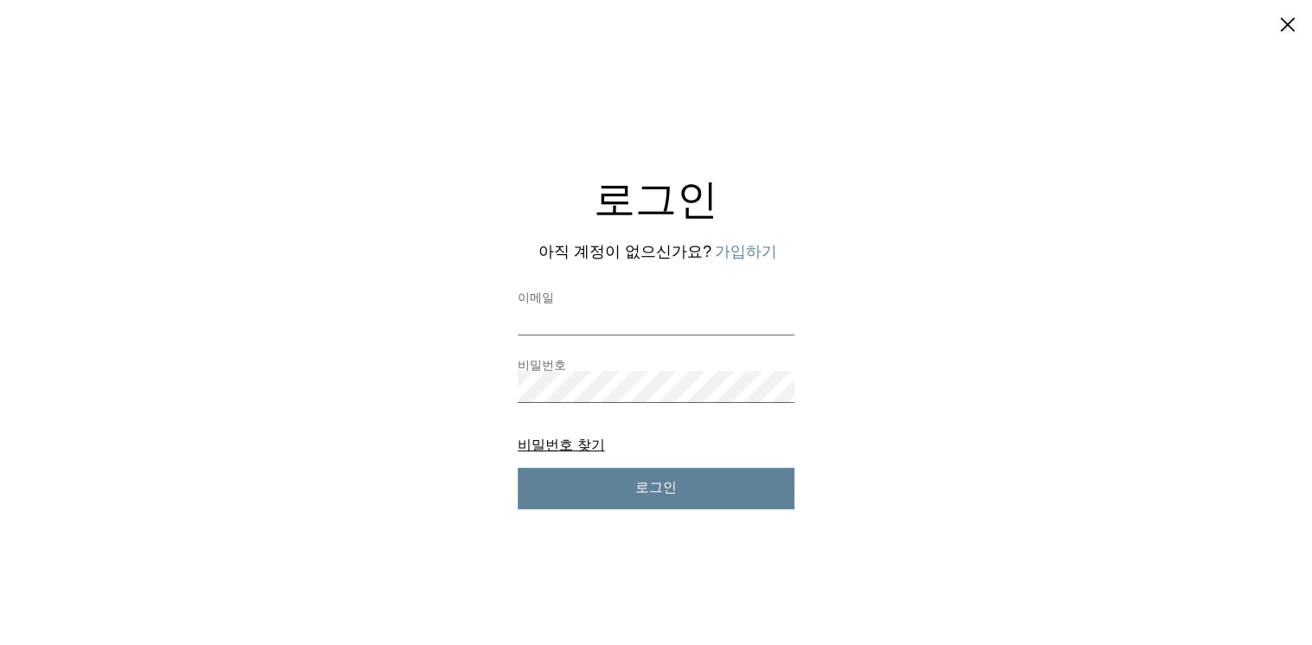
drag, startPoint x: 339, startPoint y: 189, endPoint x: 309, endPoint y: 167, distance: 37.0
click at [341, 189] on div "로그인 아직 계정이 없으신가요? 가입하기 이메일 비밀번호 비밀번호 찾기 비밀번호 찾기 로그인" at bounding box center [656, 339] width 1312 height 338
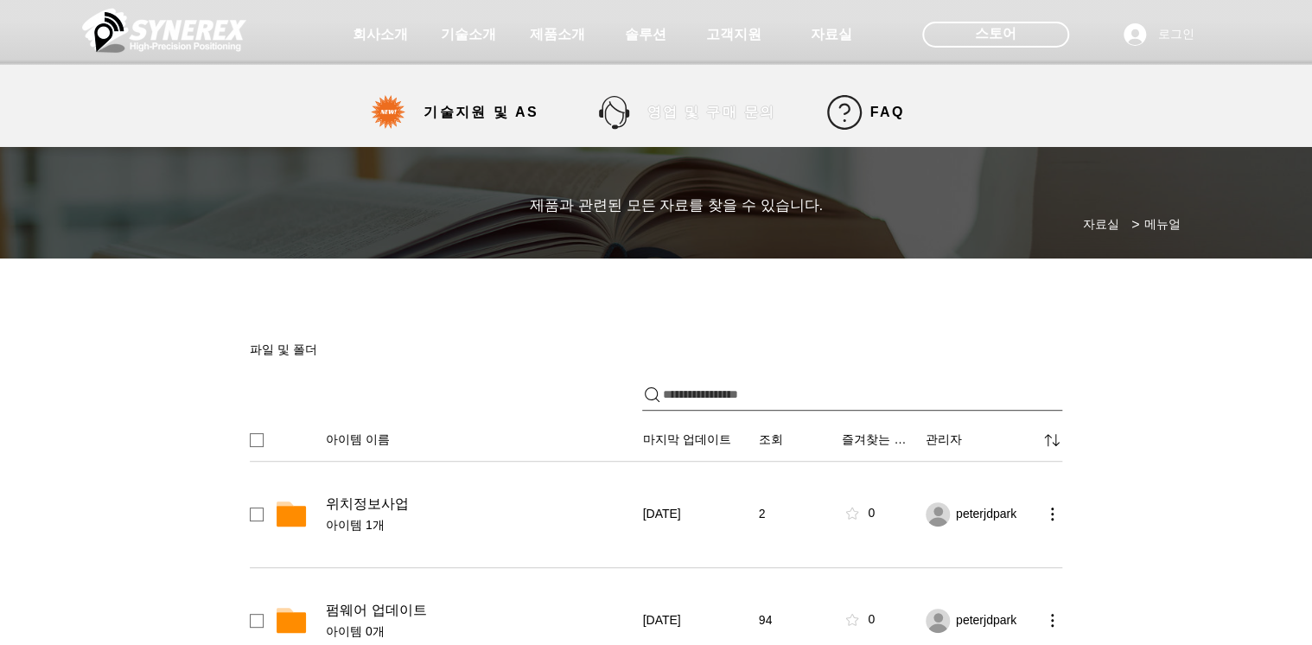
click at [735, 114] on span "영업 및 구매 문의" at bounding box center [711, 113] width 129 height 18
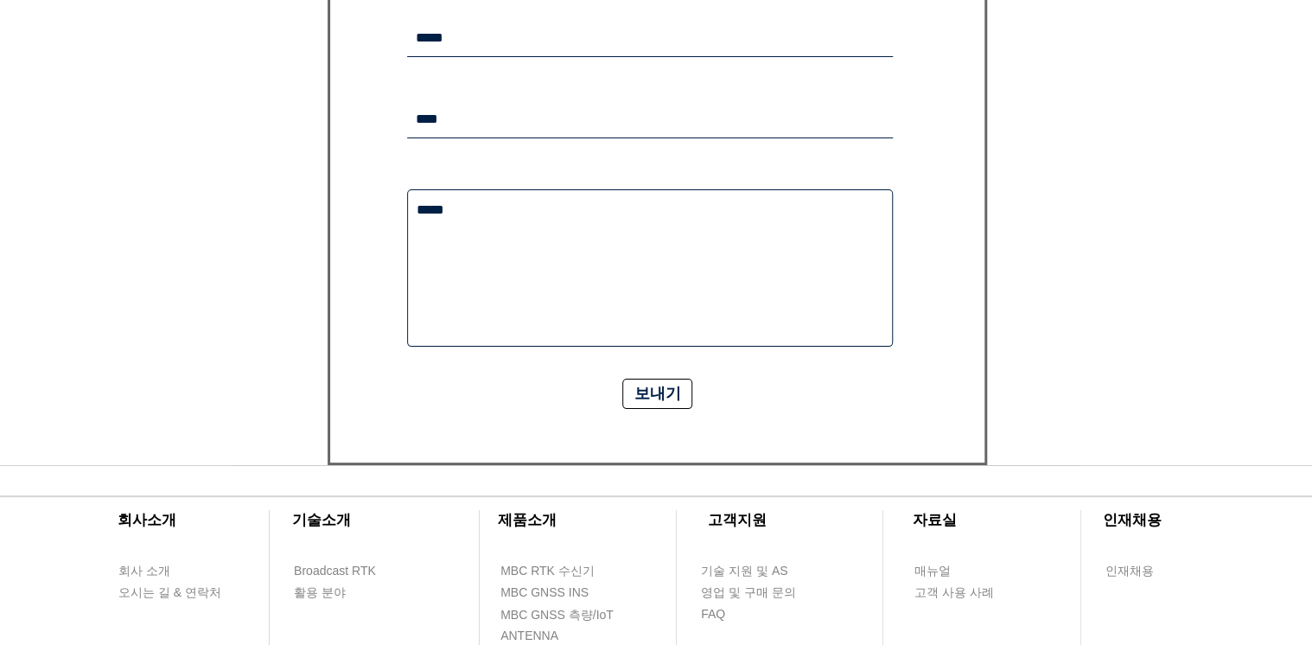
scroll to position [69, 0]
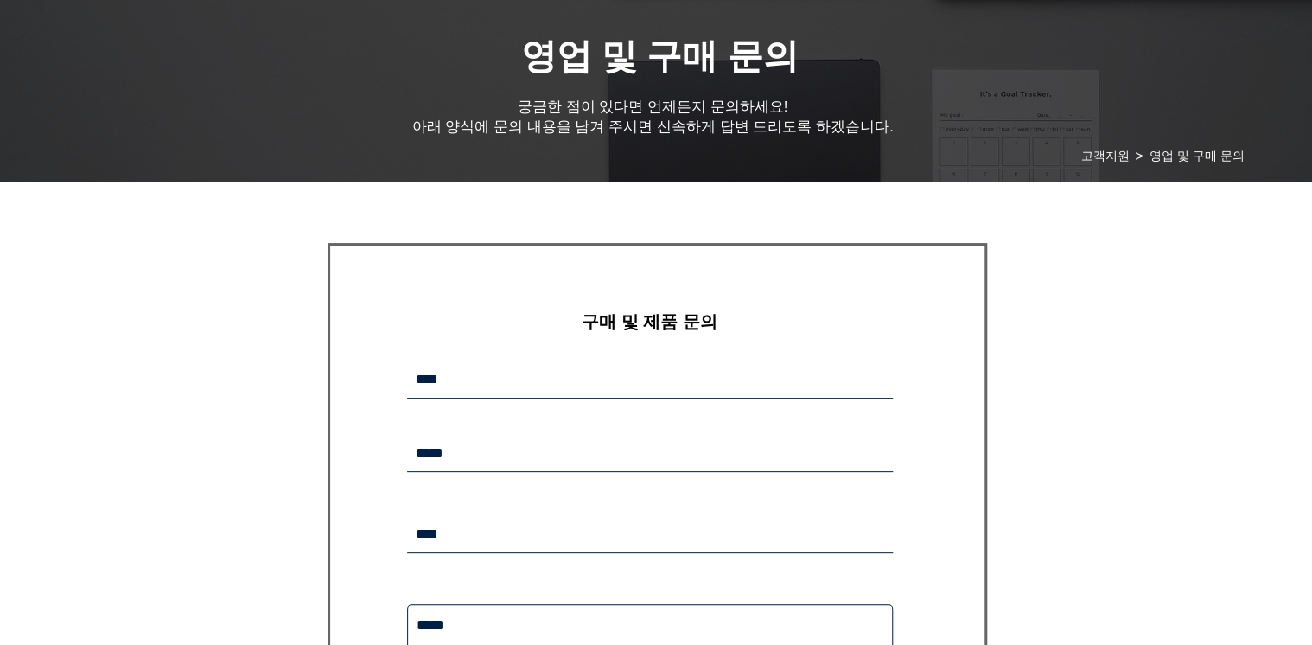
drag, startPoint x: 516, startPoint y: 103, endPoint x: 858, endPoint y: 226, distance: 362.9
click at [813, 174] on div at bounding box center [656, 59] width 1312 height 256
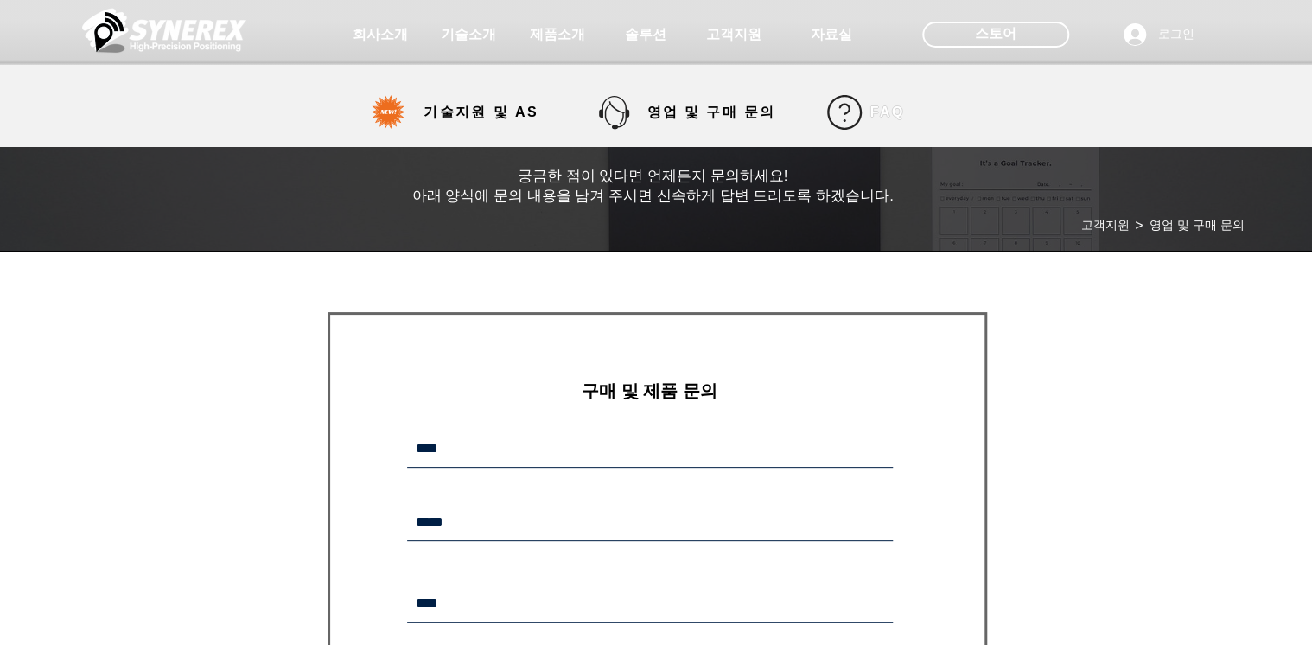
click at [878, 108] on span "FAQ" at bounding box center [887, 113] width 35 height 16
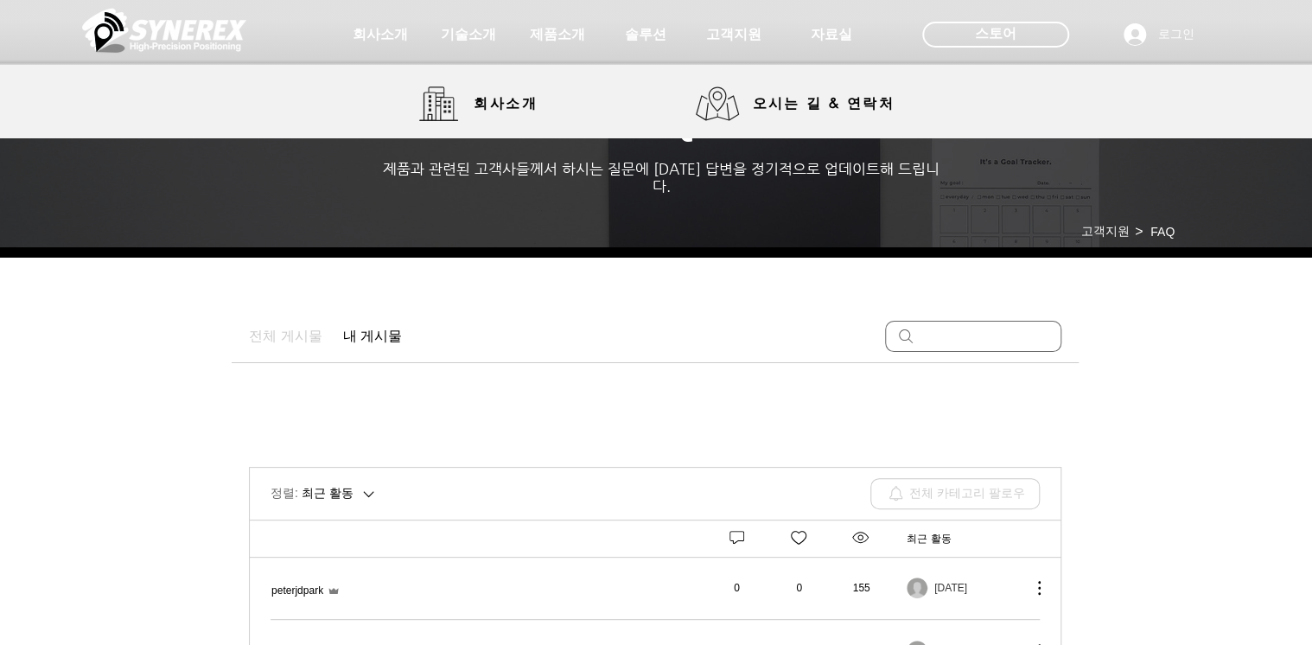
click at [136, 31] on img at bounding box center [164, 30] width 164 height 52
